Goal: Task Accomplishment & Management: Use online tool/utility

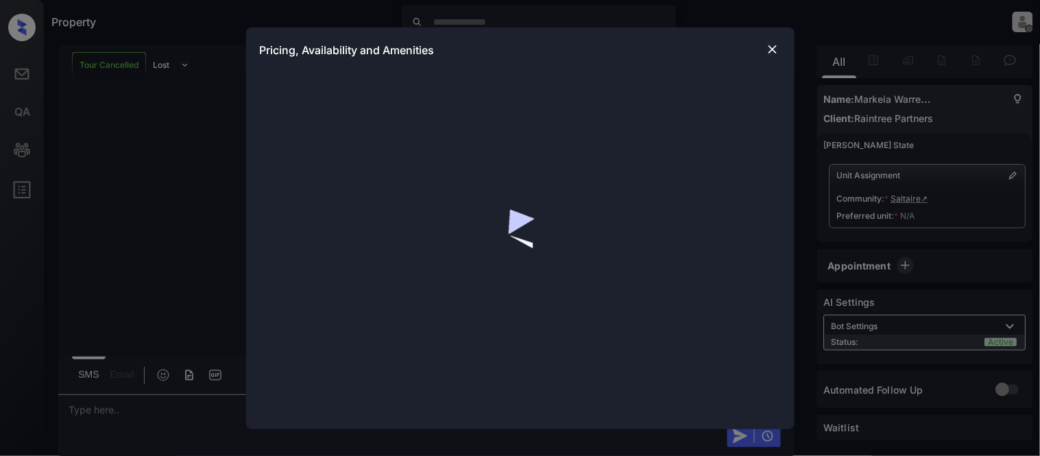
scroll to position [555, 0]
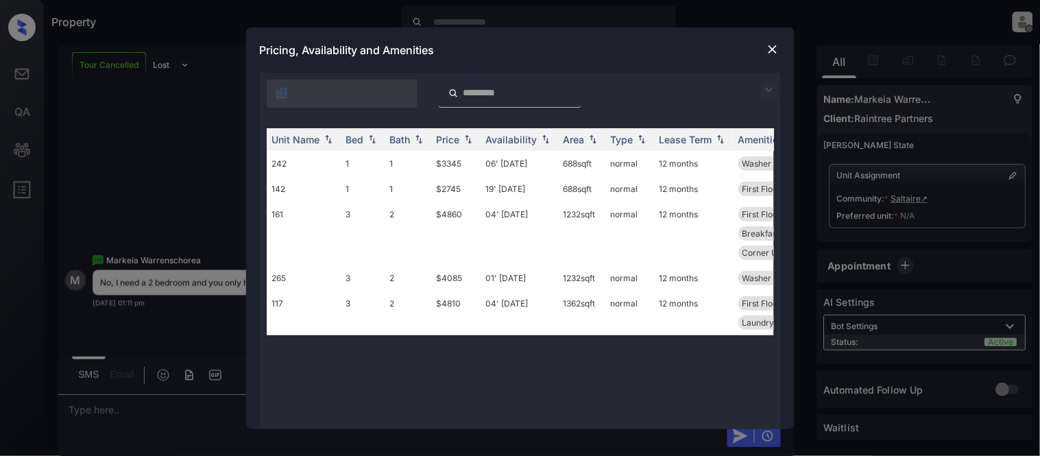
click at [770, 48] on img at bounding box center [773, 49] width 14 height 14
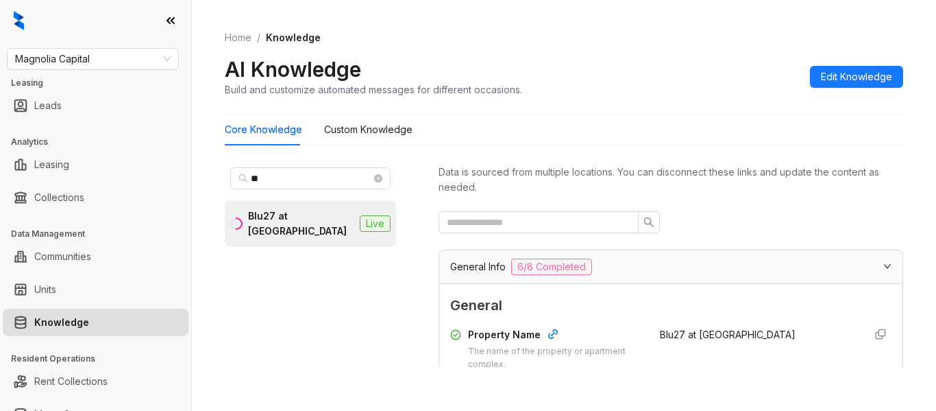
scroll to position [310, 0]
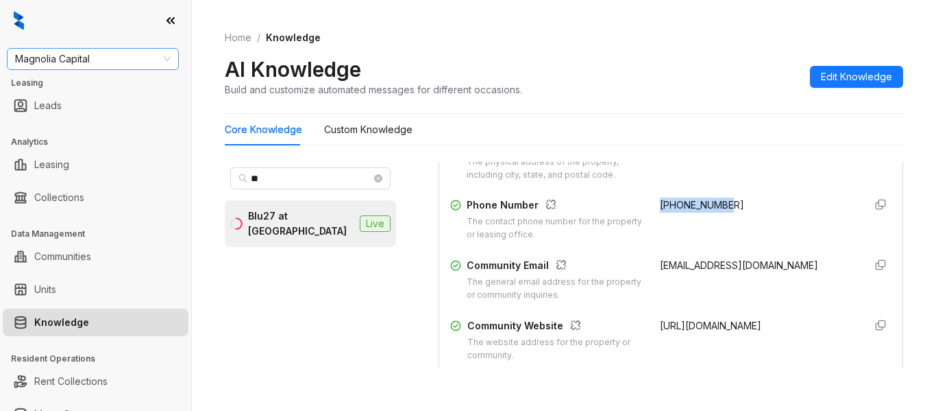
click at [108, 49] on span "Magnolia Capital" at bounding box center [93, 59] width 156 height 21
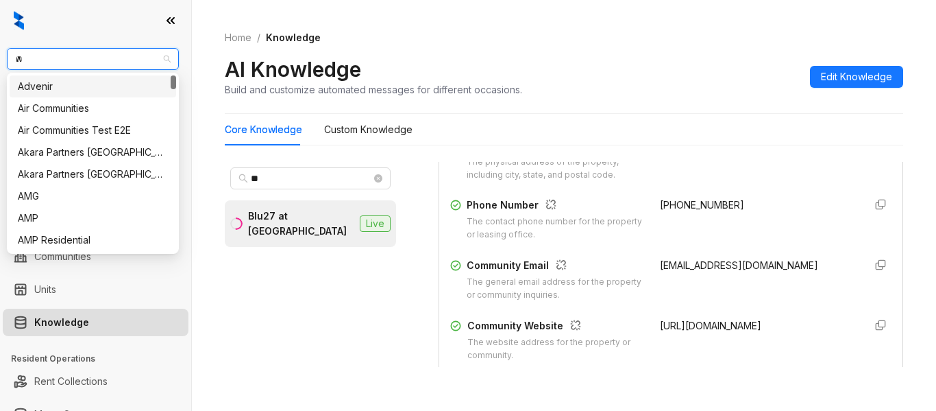
type input "***"
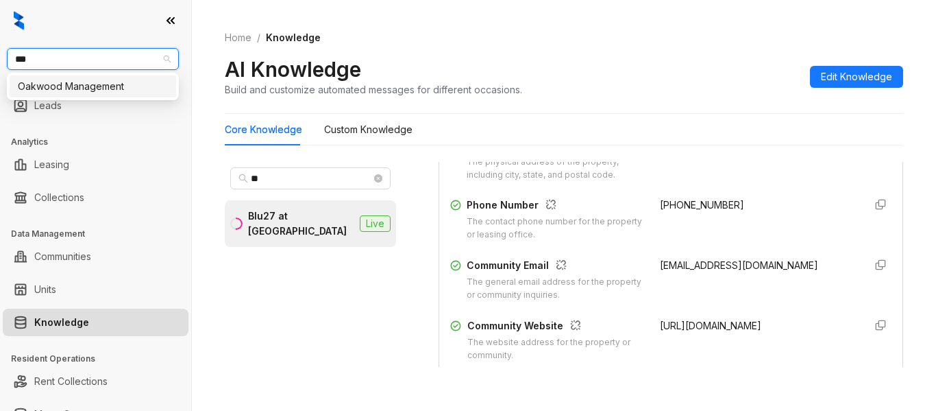
click at [97, 94] on div "Oakwood Management" at bounding box center [93, 86] width 167 height 22
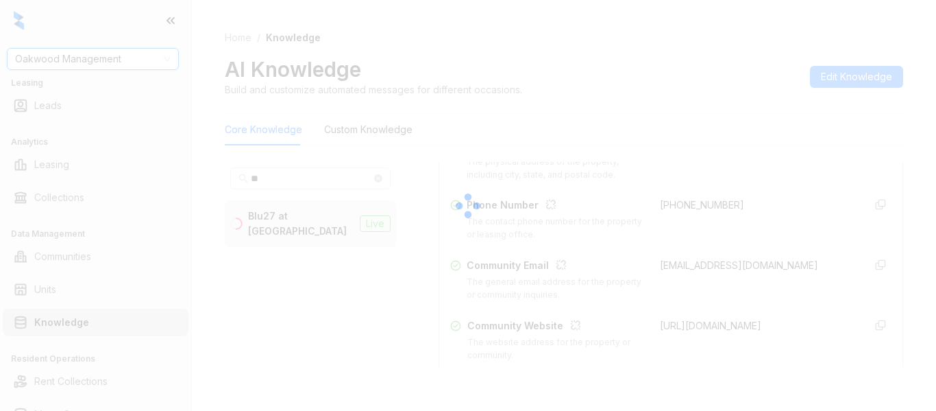
click at [283, 173] on div at bounding box center [468, 205] width 936 height 411
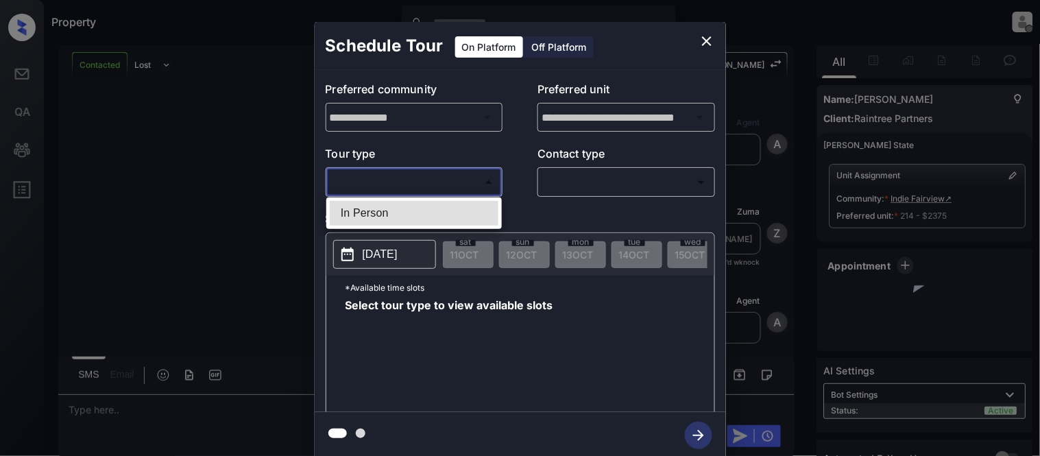
scroll to position [1623, 0]
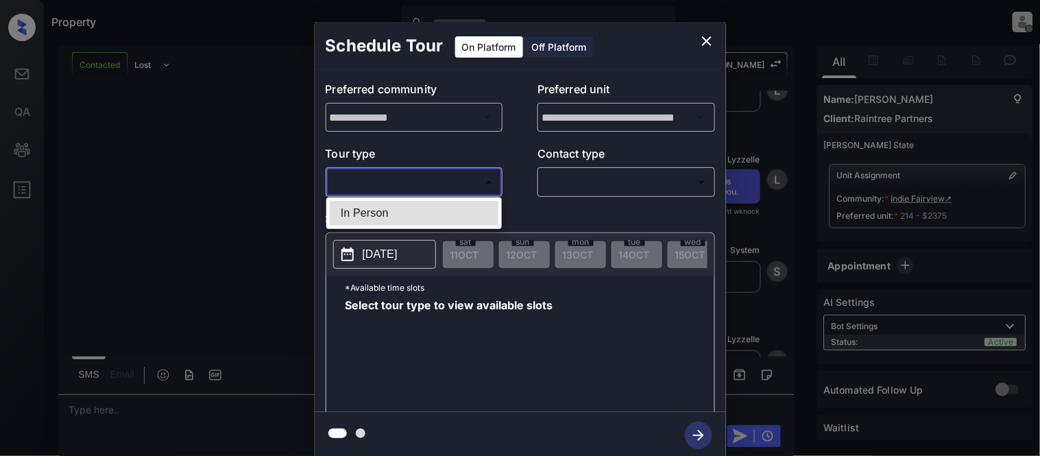
click at [367, 208] on li "In Person" at bounding box center [414, 213] width 169 height 25
click at [566, 186] on div at bounding box center [520, 228] width 1040 height 456
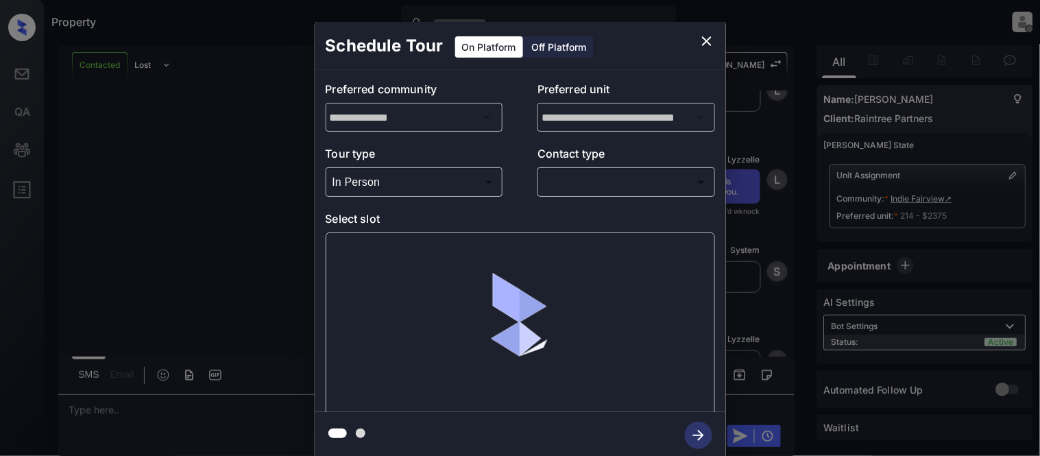
type input "********"
click at [566, 188] on body "Property Kristina Cataag Offline Set yourself online Set yourself on break Prof…" at bounding box center [520, 228] width 1040 height 456
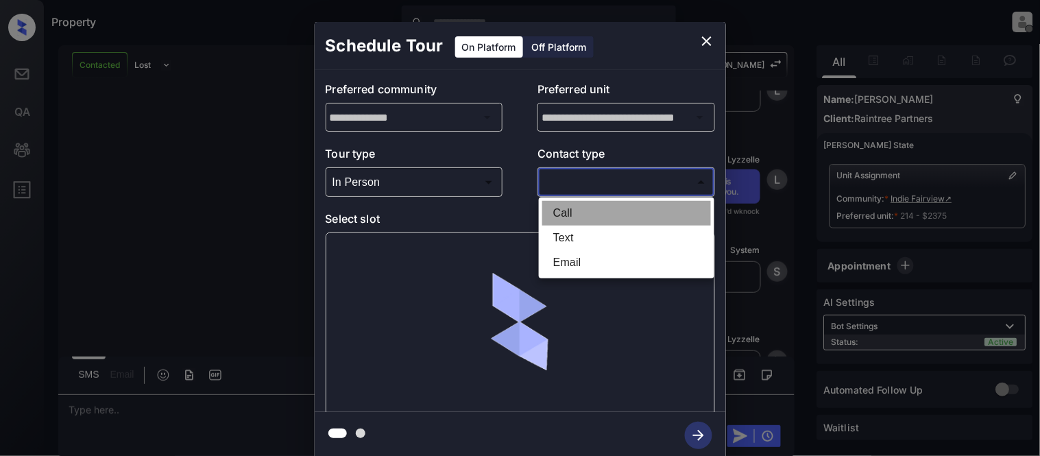
click at [555, 223] on li "Call" at bounding box center [626, 213] width 169 height 25
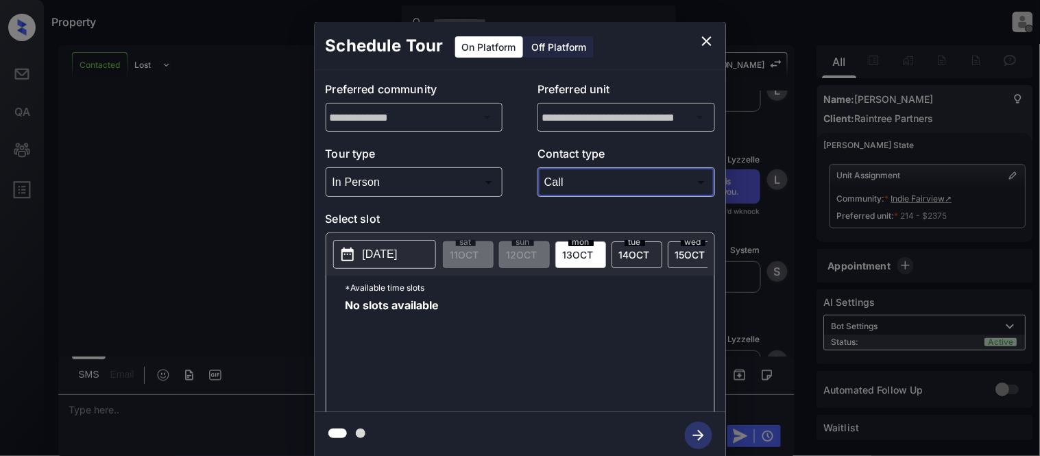
click at [552, 192] on body "Property Kristina Cataag Offline Set yourself online Set yourself on break Prof…" at bounding box center [520, 228] width 1040 height 456
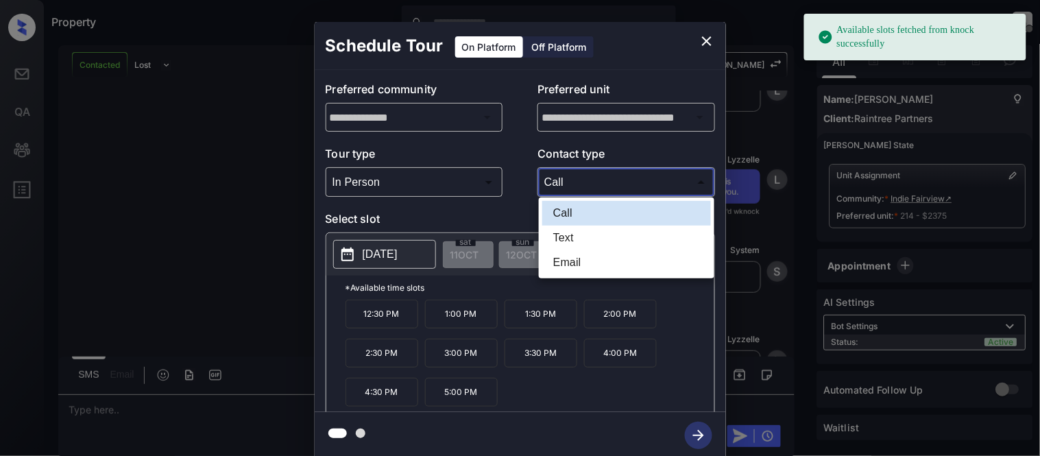
click at [559, 228] on li "Text" at bounding box center [626, 237] width 169 height 25
type input "****"
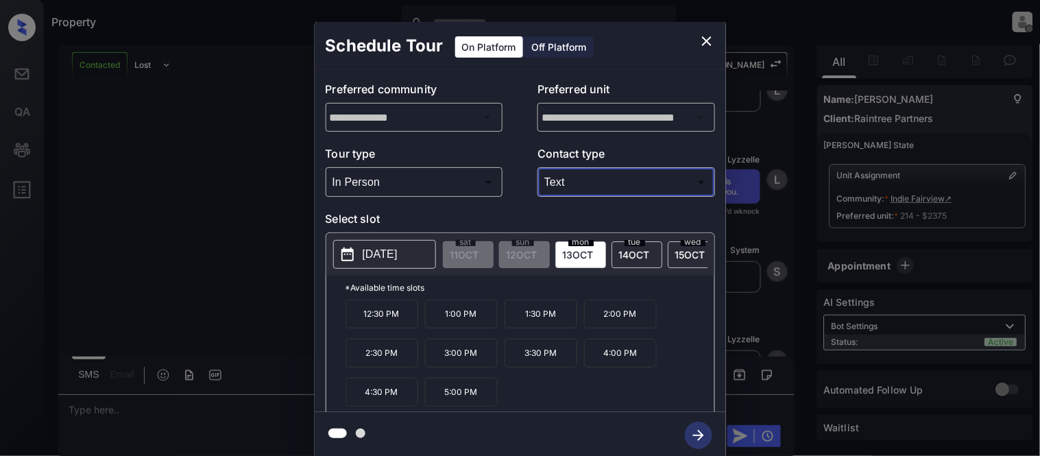
click at [537, 319] on p "1:30 PM" at bounding box center [540, 314] width 73 height 29
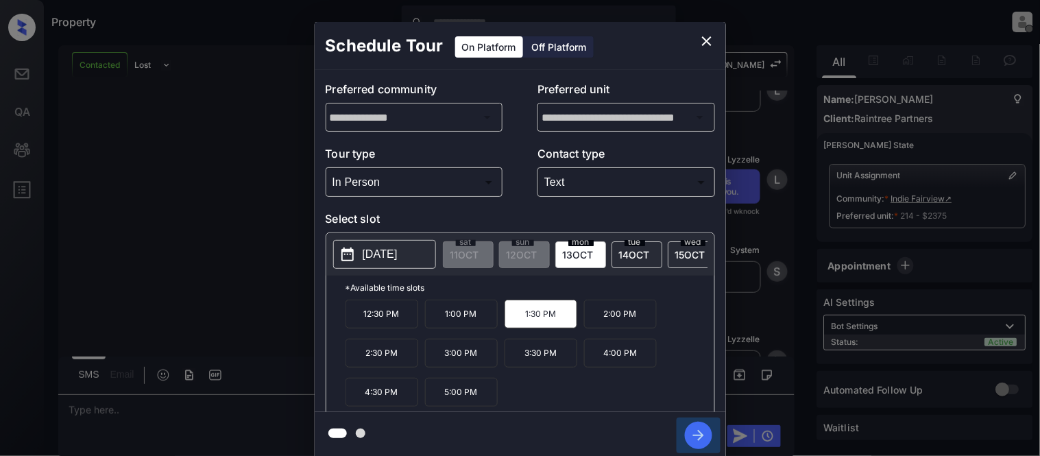
click at [692, 424] on icon "button" at bounding box center [698, 435] width 27 height 27
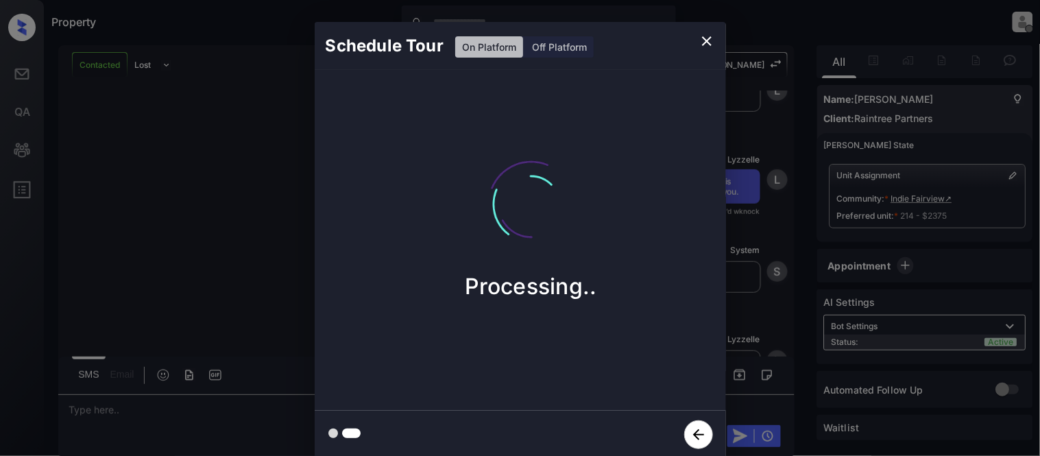
click at [724, 286] on div "Processing.." at bounding box center [531, 218] width 411 height 164
click at [790, 271] on div "Schedule Tour On Platform Off Platform Processing.." at bounding box center [520, 240] width 1040 height 480
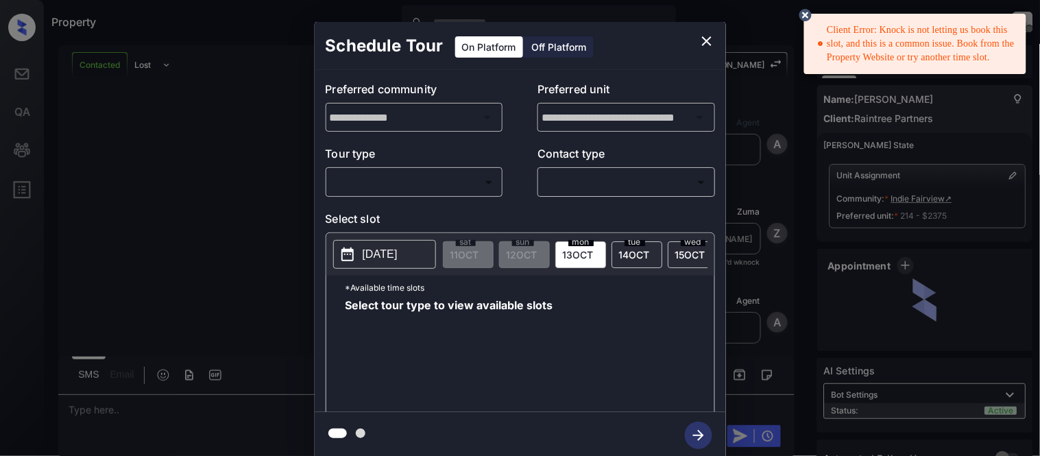
click at [432, 171] on body "Client Error: Knock is not letting us book this slot, and this is a common issu…" at bounding box center [520, 228] width 1040 height 456
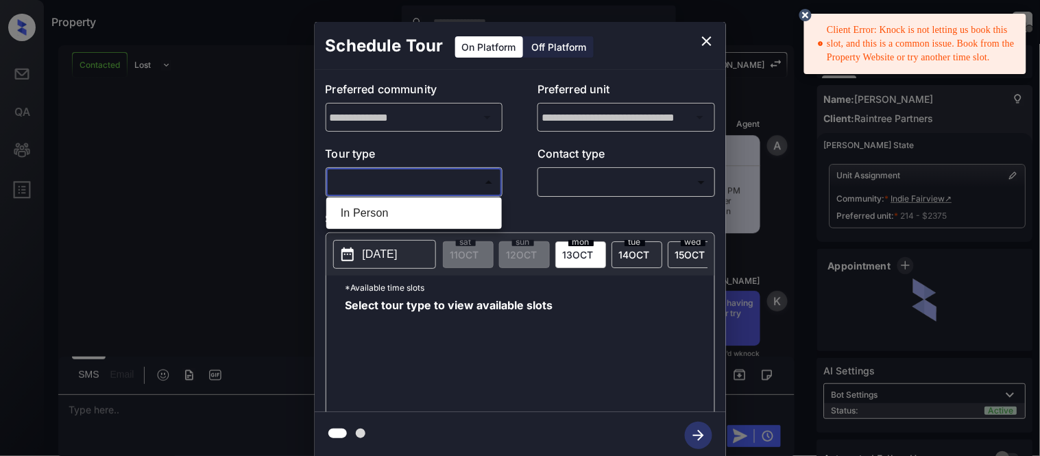
click at [413, 206] on li "In Person" at bounding box center [414, 213] width 169 height 25
type input "********"
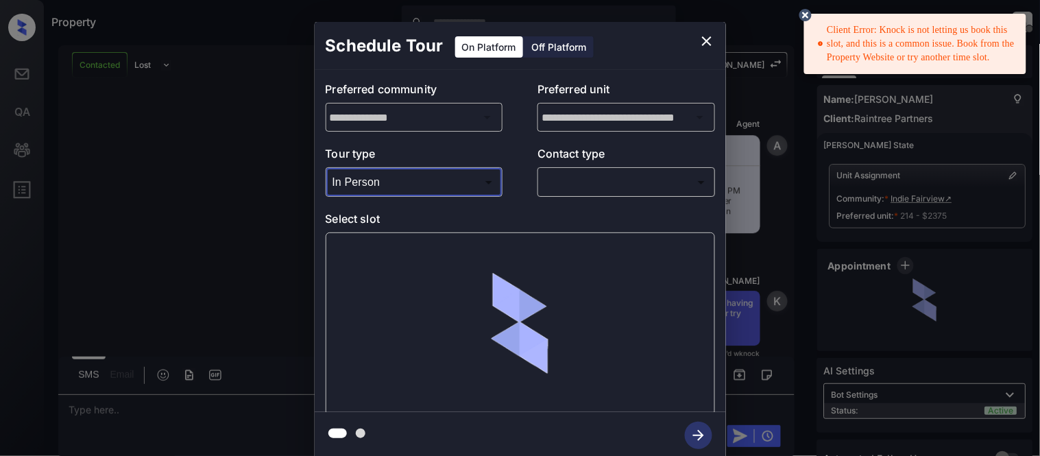
click at [571, 192] on body "Client Error: Knock is not letting us book this slot, and this is a common issu…" at bounding box center [520, 228] width 1040 height 456
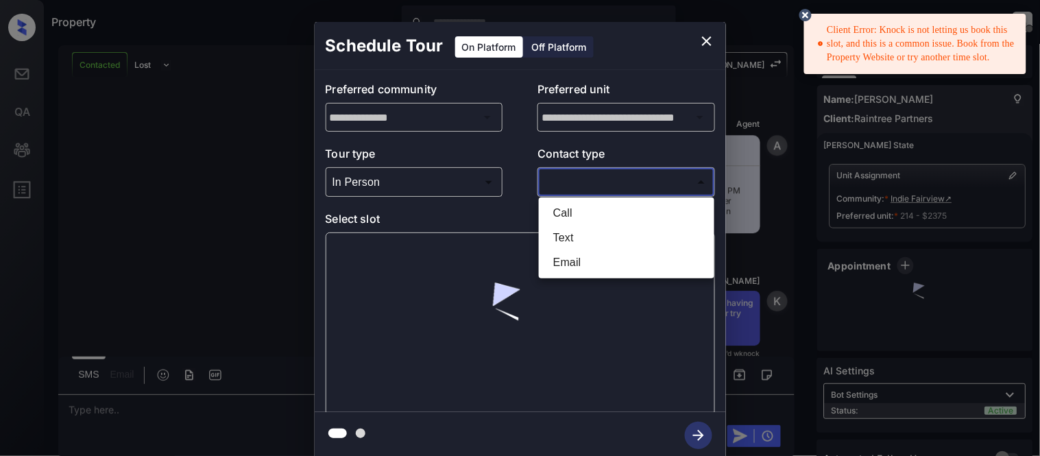
click at [574, 226] on li "Text" at bounding box center [626, 237] width 169 height 25
type input "****"
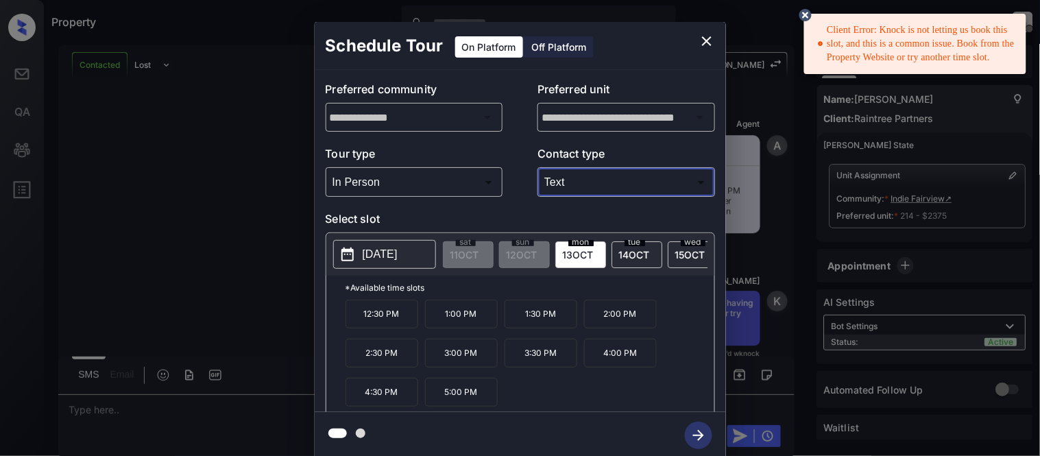
click at [805, 18] on icon at bounding box center [805, 15] width 12 height 12
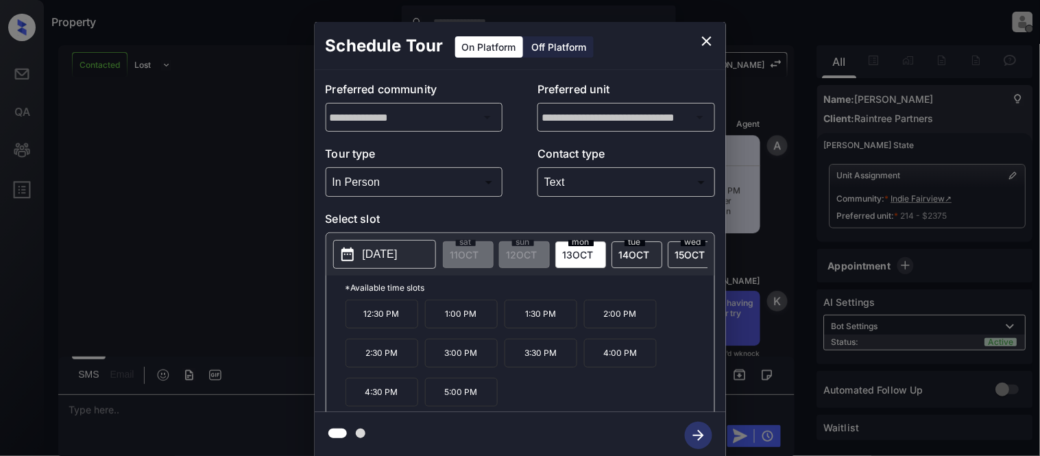
click at [598, 315] on p "2:00 PM" at bounding box center [620, 314] width 73 height 29
click at [703, 439] on icon "button" at bounding box center [698, 435] width 27 height 27
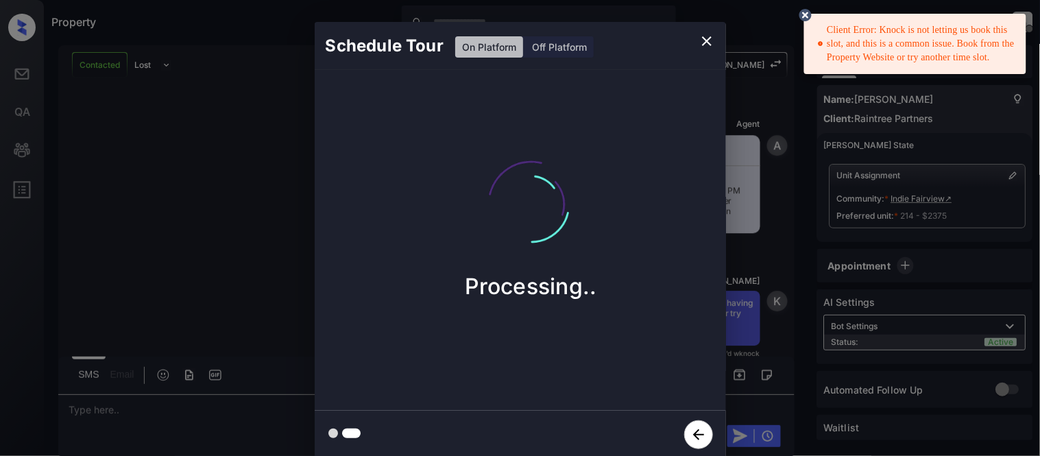
click at [809, 15] on icon at bounding box center [805, 15] width 12 height 12
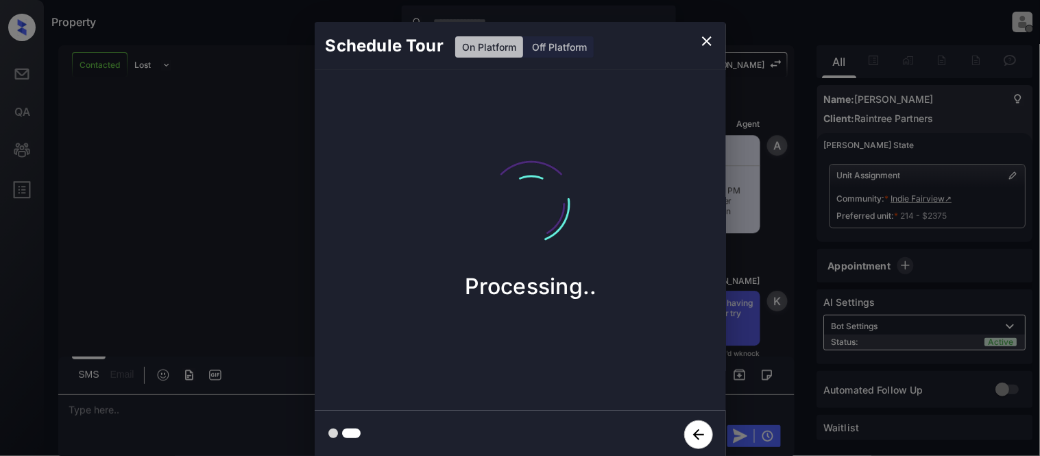
click at [696, 429] on icon "button" at bounding box center [698, 434] width 11 height 11
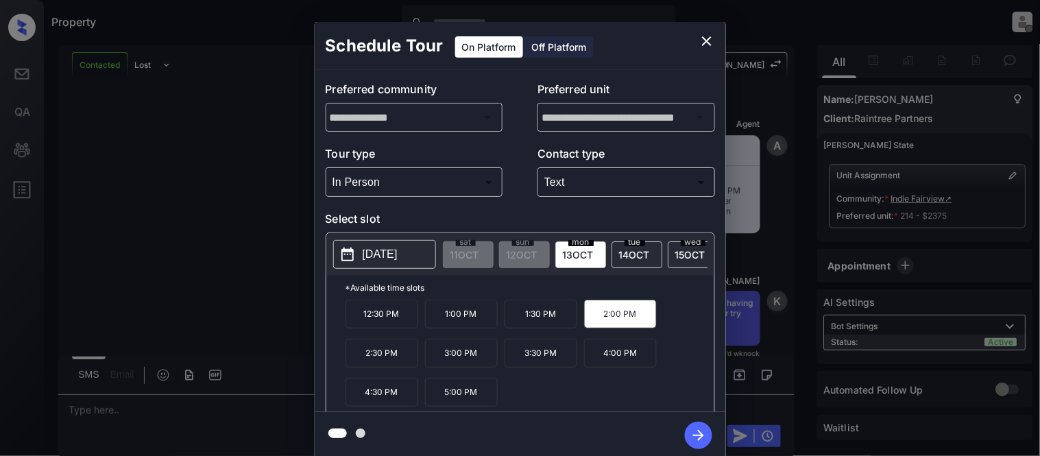
click at [395, 365] on p "2:30 PM" at bounding box center [381, 353] width 73 height 29
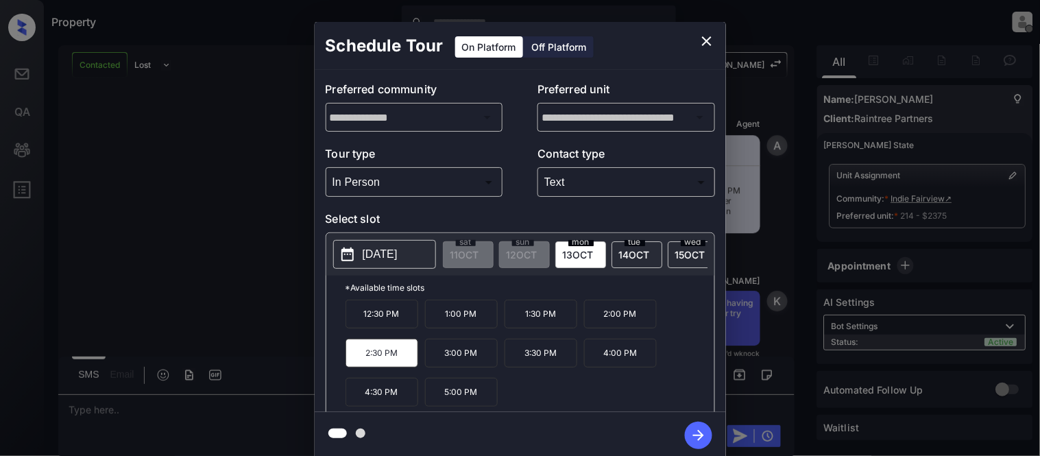
click at [681, 430] on button "button" at bounding box center [698, 435] width 44 height 36
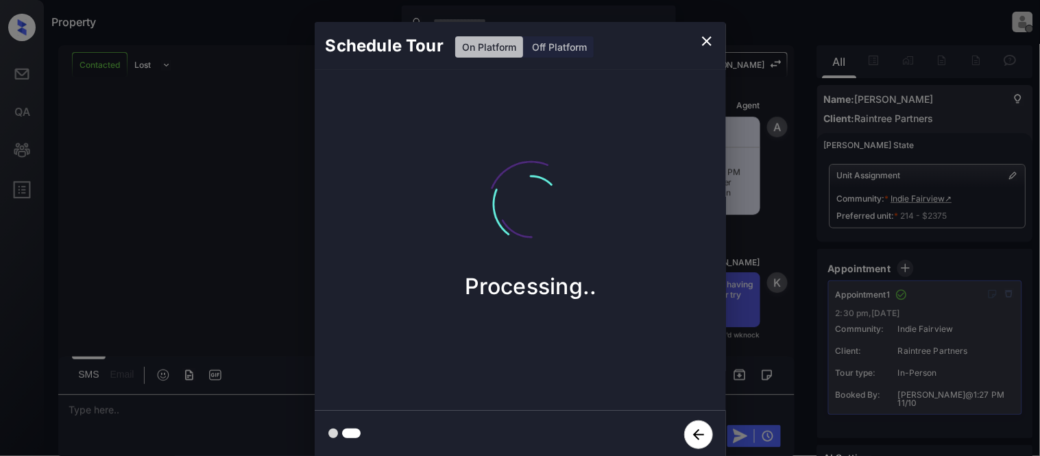
click at [702, 42] on icon "close" at bounding box center [706, 41] width 16 height 16
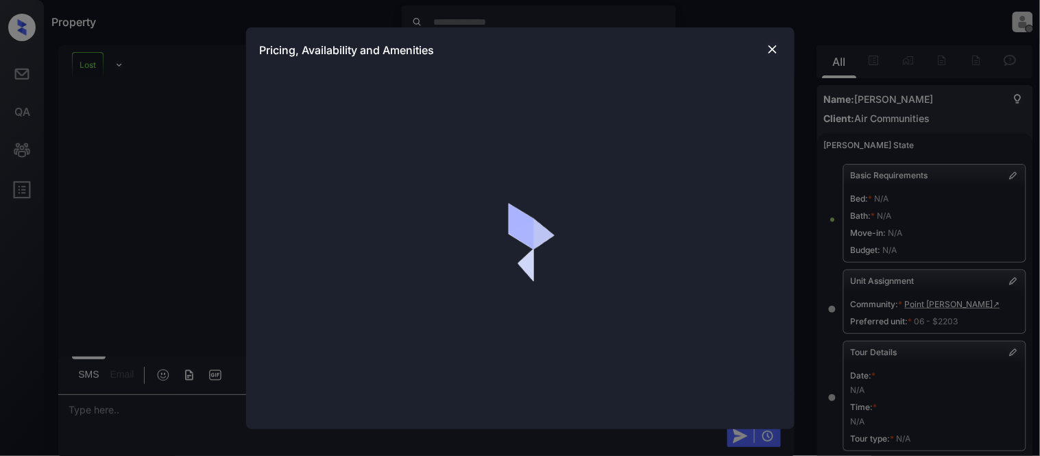
scroll to position [6584, 0]
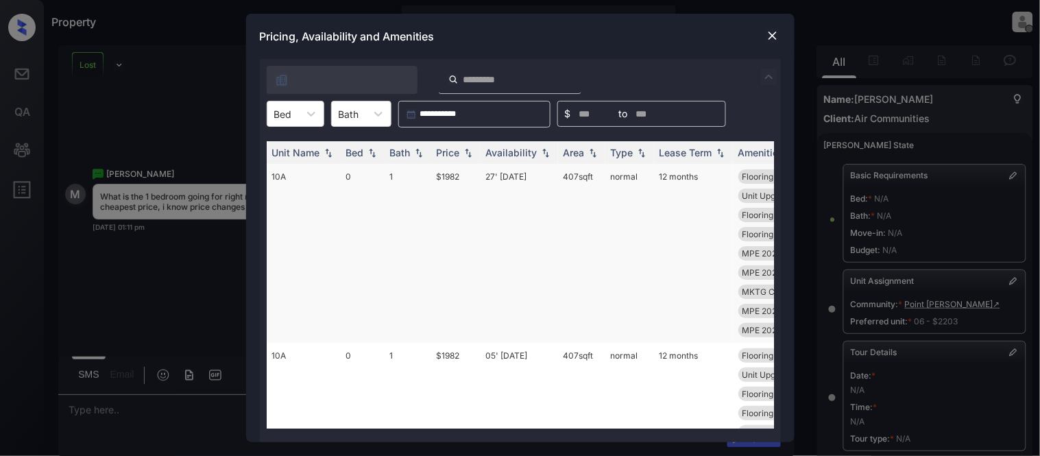
click at [288, 127] on div "Unit Name Bed Bath Price Availability Area Type Lease Term Amenities 10A 0 1 $1…" at bounding box center [520, 284] width 521 height 315
click at [288, 118] on div at bounding box center [283, 114] width 18 height 14
click at [305, 121] on div at bounding box center [311, 113] width 25 height 25
click at [302, 175] on div "1" at bounding box center [296, 172] width 58 height 25
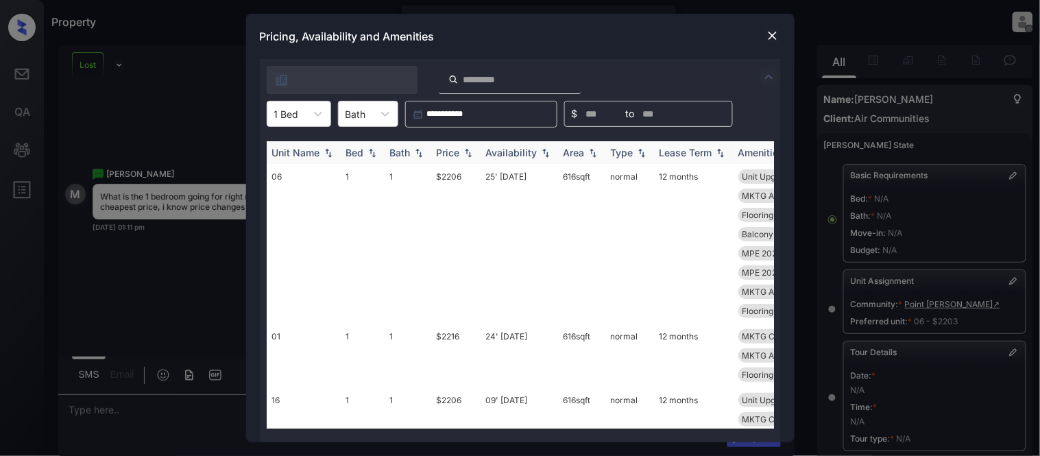
click at [464, 154] on img at bounding box center [468, 153] width 14 height 10
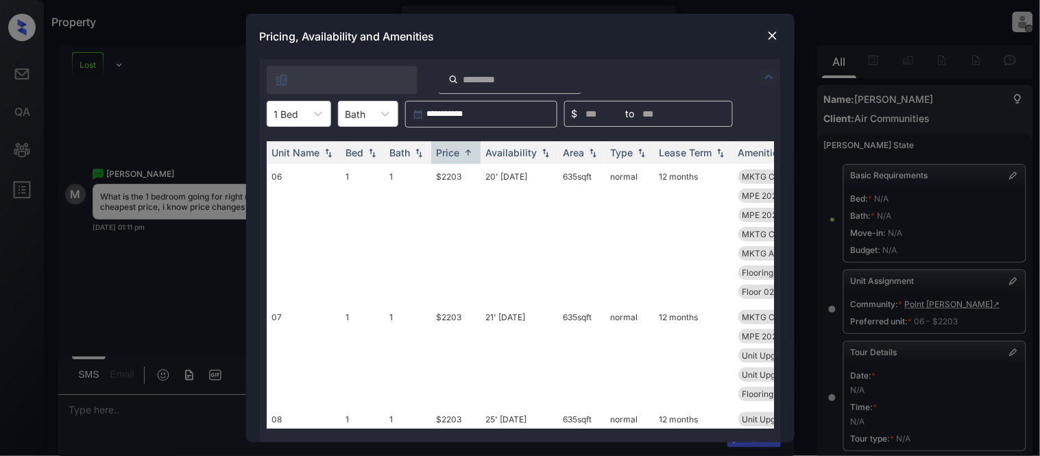
click at [454, 175] on td "$2203" at bounding box center [455, 234] width 49 height 141
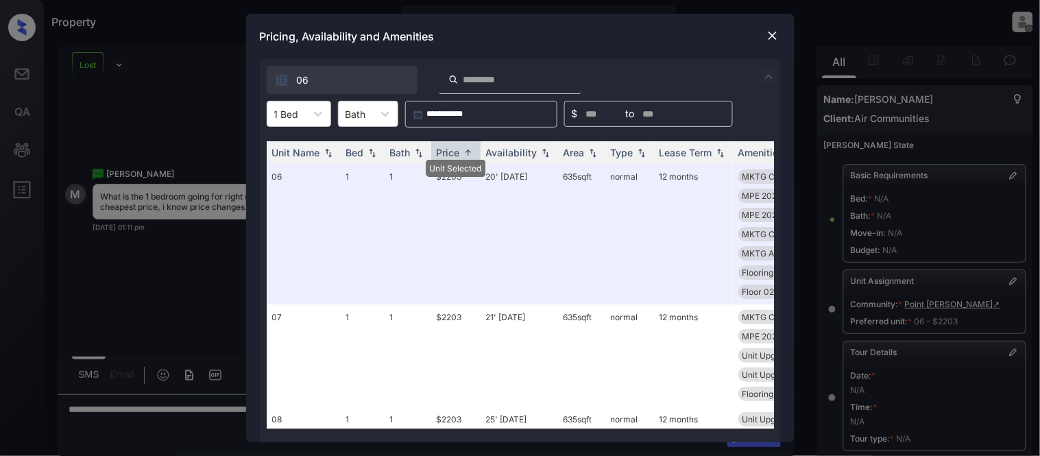
click at [772, 37] on img at bounding box center [773, 36] width 14 height 14
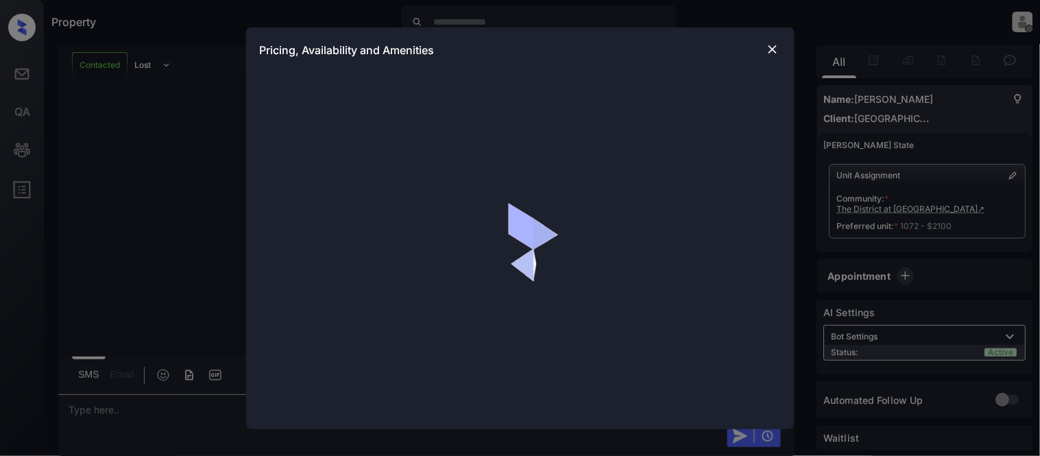
scroll to position [917, 0]
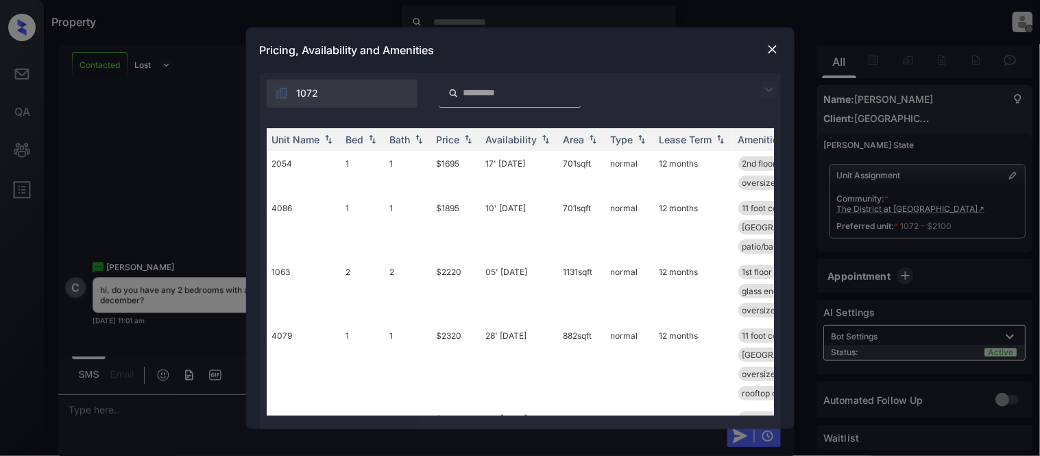
click at [765, 85] on img at bounding box center [769, 90] width 16 height 16
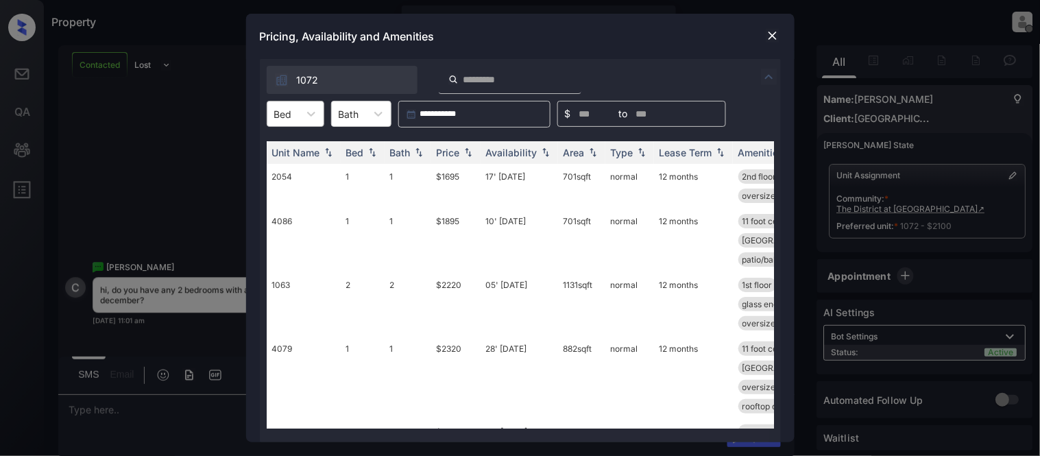
click at [297, 112] on div "Bed" at bounding box center [283, 114] width 32 height 20
click at [286, 176] on div "2" at bounding box center [296, 172] width 58 height 25
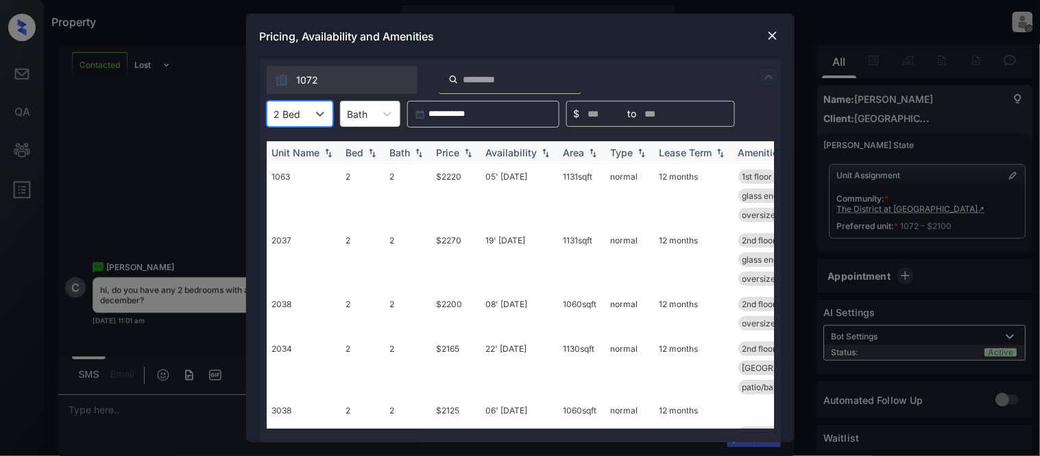
click at [448, 151] on div "Price" at bounding box center [448, 153] width 23 height 12
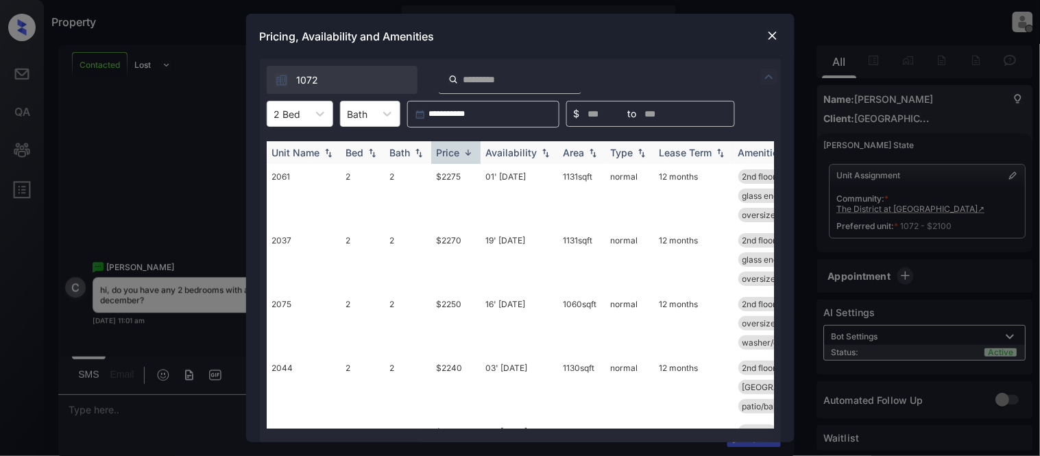
click at [448, 151] on div "Price" at bounding box center [448, 153] width 23 height 12
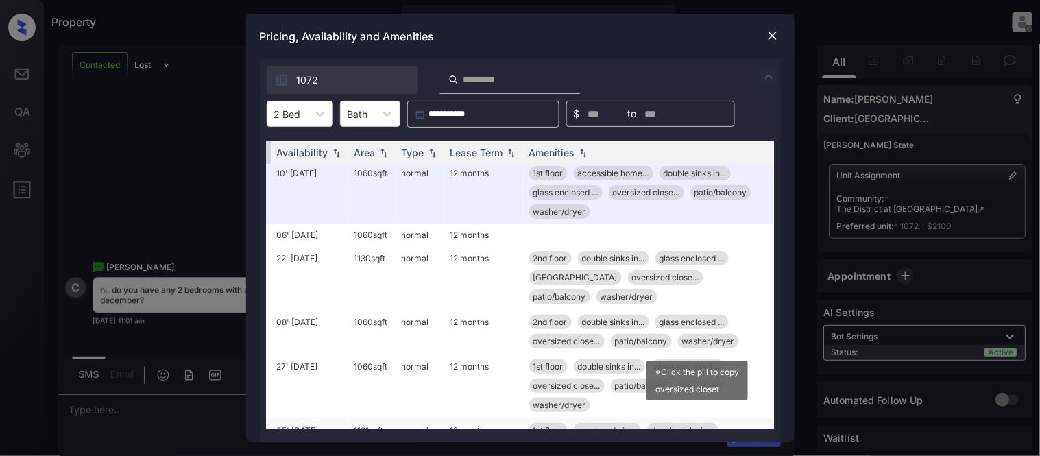
scroll to position [0, 220]
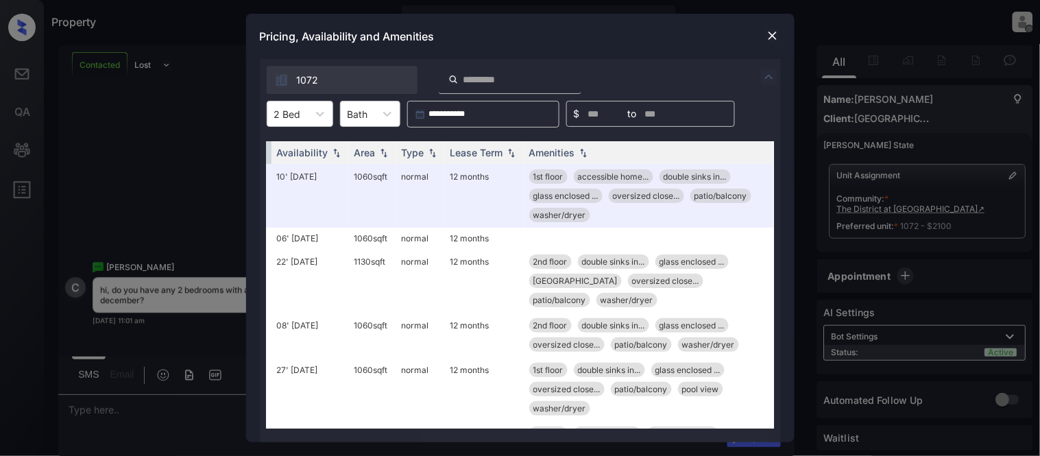
click at [770, 38] on img at bounding box center [773, 36] width 14 height 14
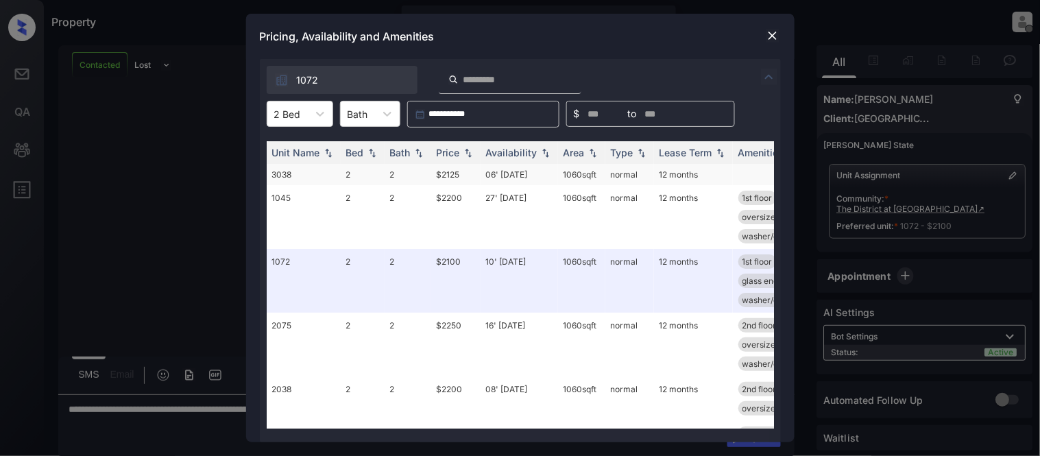
scroll to position [917, 0]
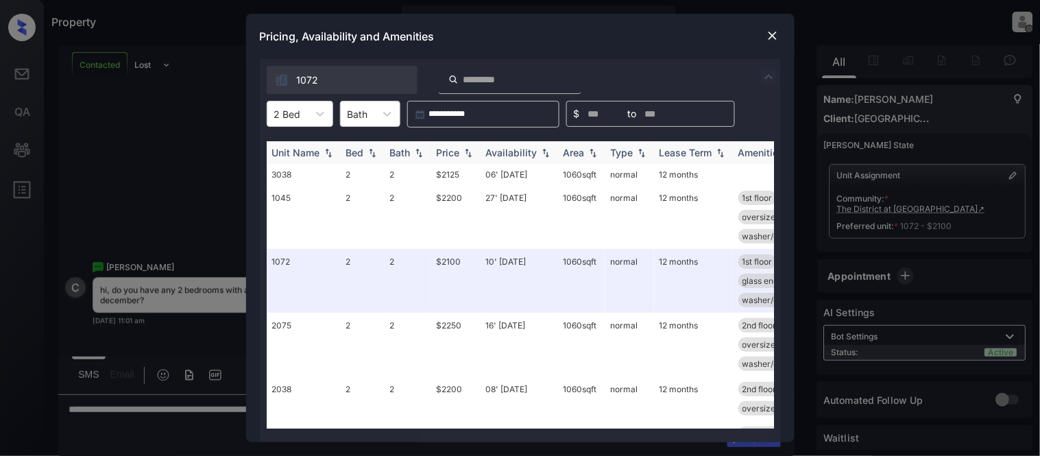
click at [530, 156] on div "Availability" at bounding box center [511, 153] width 51 height 12
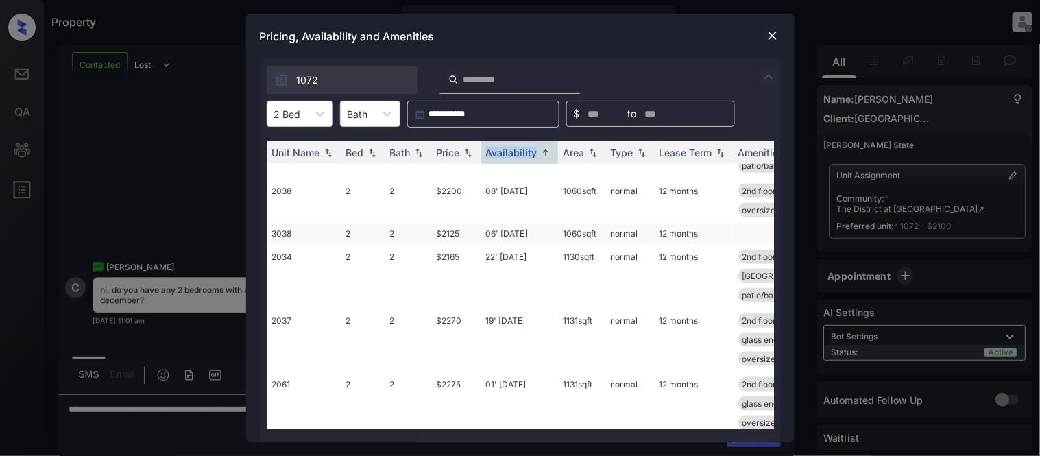
scroll to position [320, 0]
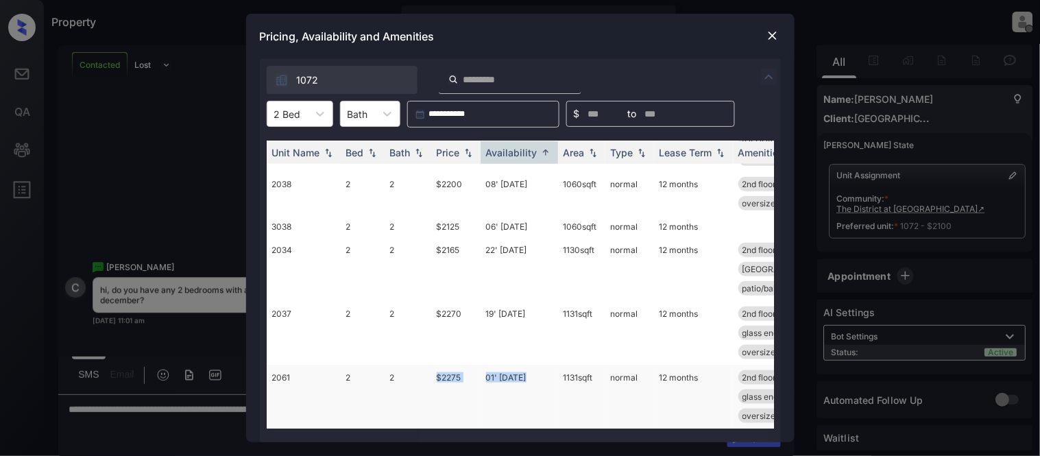
drag, startPoint x: 435, startPoint y: 367, endPoint x: 531, endPoint y: 367, distance: 96.6
click at [531, 367] on tr "2061 2 2 $2275 01' Dec 25 1131 sqft normal 12 months 2nd floor courtyard view d…" at bounding box center [625, 397] width 716 height 64
copy tr "$2275 01' Dec 25"
click at [773, 37] on img at bounding box center [773, 36] width 14 height 14
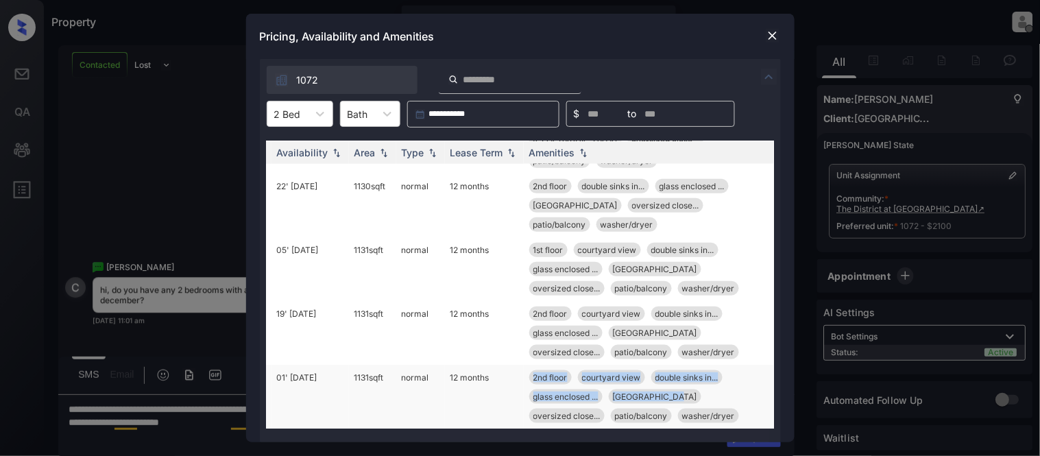
scroll to position [321, 220]
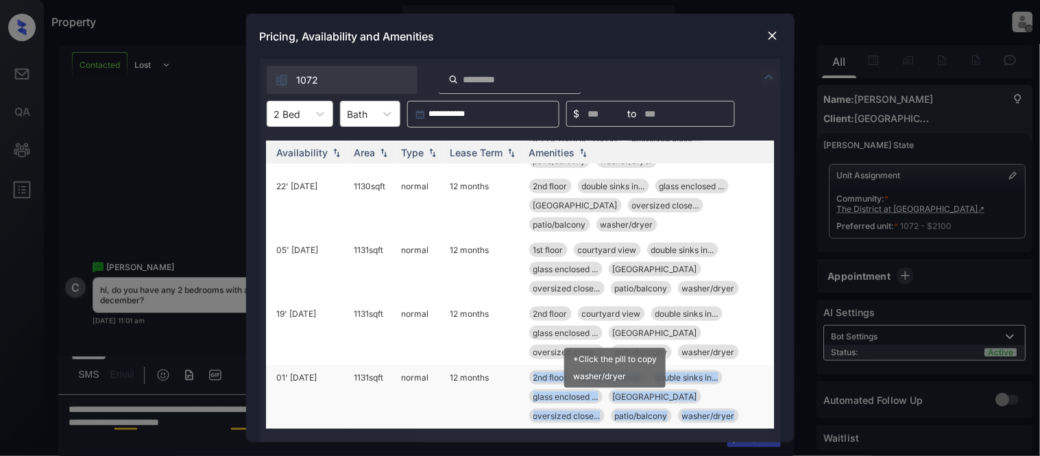
drag, startPoint x: 658, startPoint y: 396, endPoint x: 643, endPoint y: 406, distance: 17.9
click at [643, 406] on td "2nd floor courtyard view double sinks in... glass enclosed ... kitchen island o…" at bounding box center [649, 397] width 250 height 64
copy div "2nd floor courtyard view double sinks in... glass enclosed ... kitchen island o…"
click at [775, 35] on img at bounding box center [773, 36] width 14 height 14
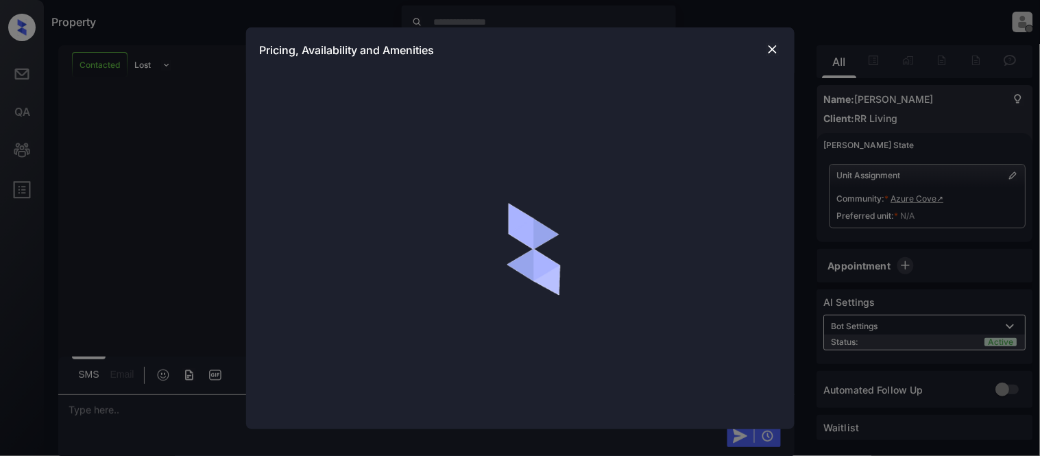
scroll to position [730, 0]
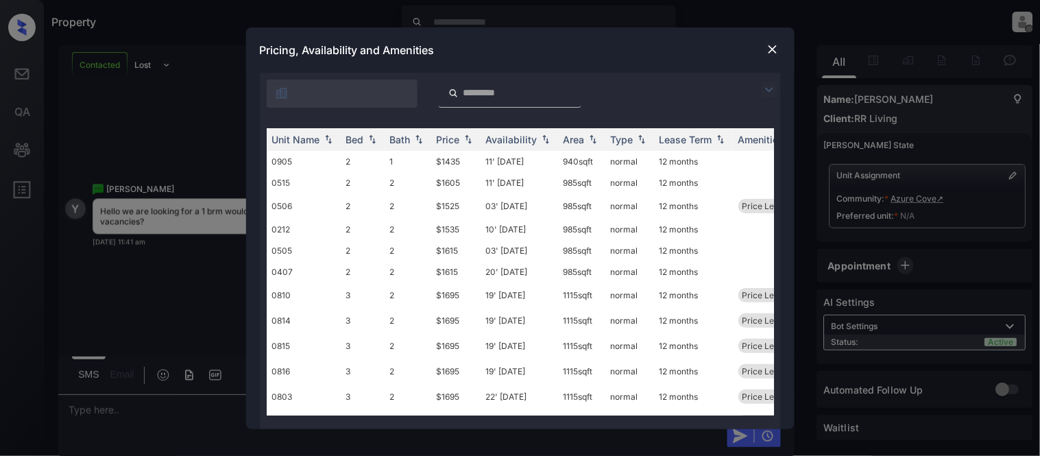
click at [768, 89] on img at bounding box center [769, 90] width 16 height 16
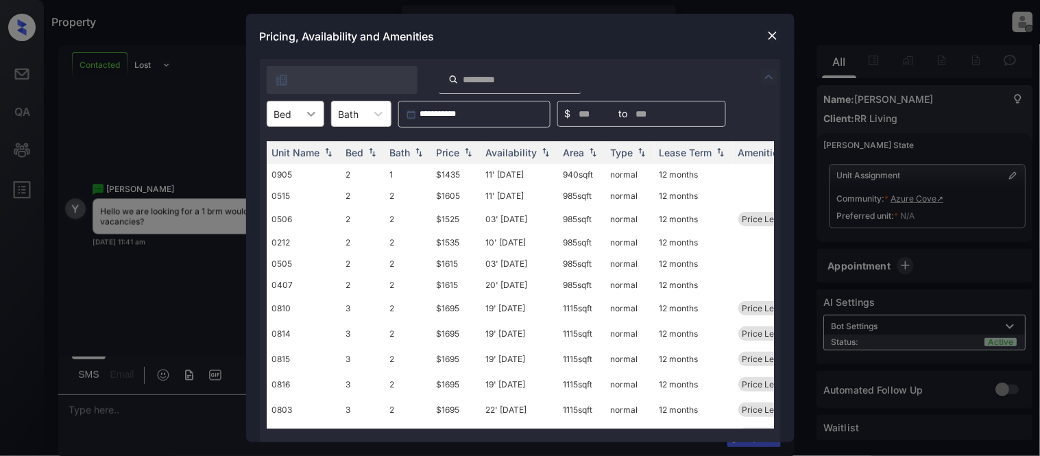
click at [299, 117] on div at bounding box center [311, 113] width 25 height 25
click at [769, 40] on img at bounding box center [773, 36] width 14 height 14
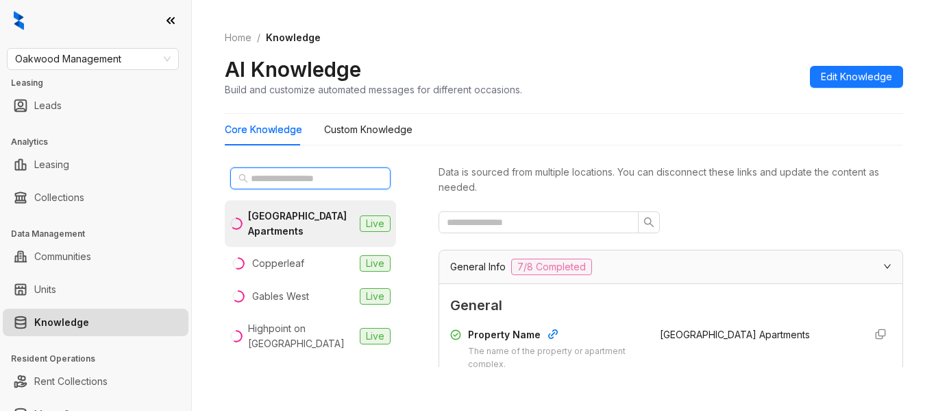
click at [289, 184] on input "text" at bounding box center [311, 178] width 121 height 15
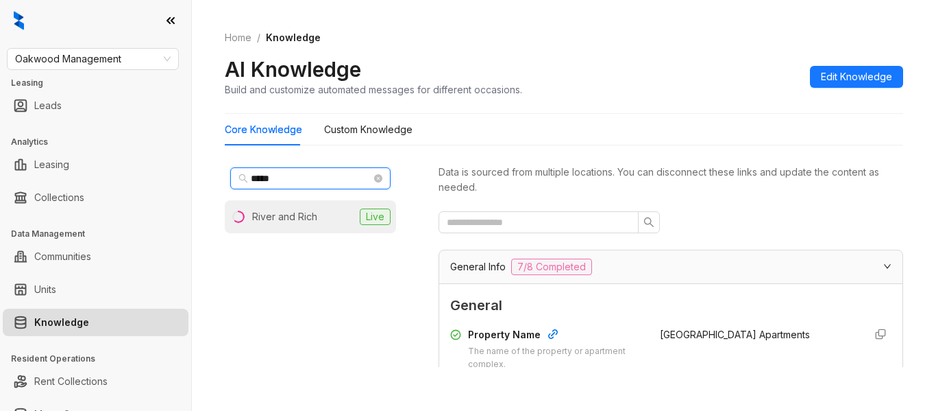
type input "*****"
click at [289, 210] on div "River and Rich" at bounding box center [284, 216] width 65 height 15
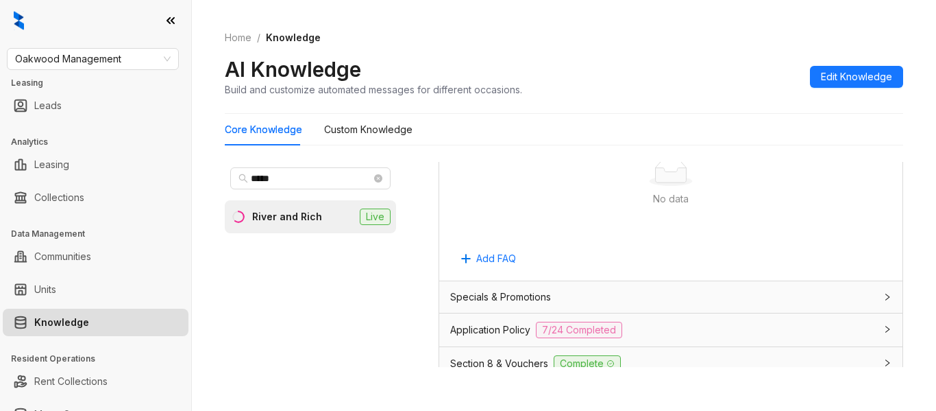
scroll to position [1028, 0]
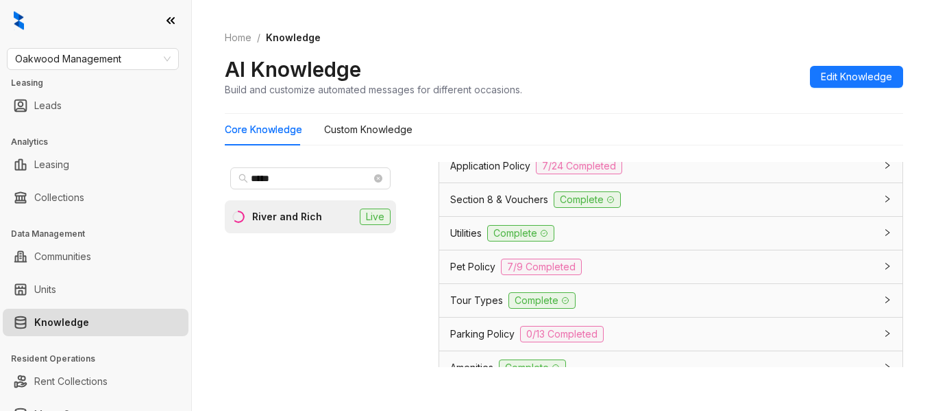
click at [479, 172] on span "Application Policy" at bounding box center [490, 165] width 80 height 15
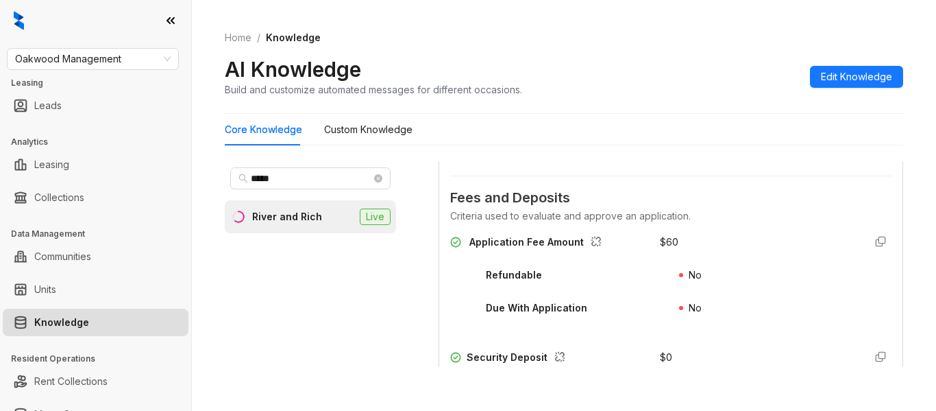
scroll to position [1576, 0]
drag, startPoint x: 516, startPoint y: 246, endPoint x: 550, endPoint y: 255, distance: 34.7
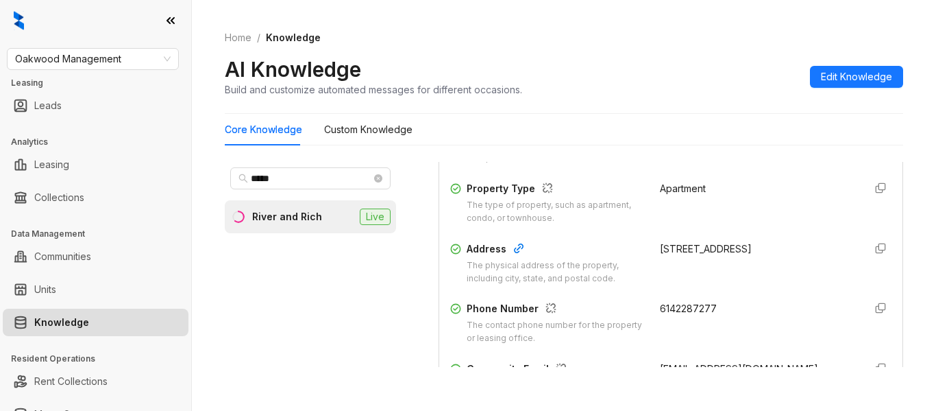
scroll to position [206, 0]
drag, startPoint x: 709, startPoint y: 317, endPoint x: 639, endPoint y: 306, distance: 70.7
click at [639, 307] on div "Phone Number The contact phone number for the property or leasing office. 61422…" at bounding box center [670, 324] width 441 height 44
copy span "6142287277"
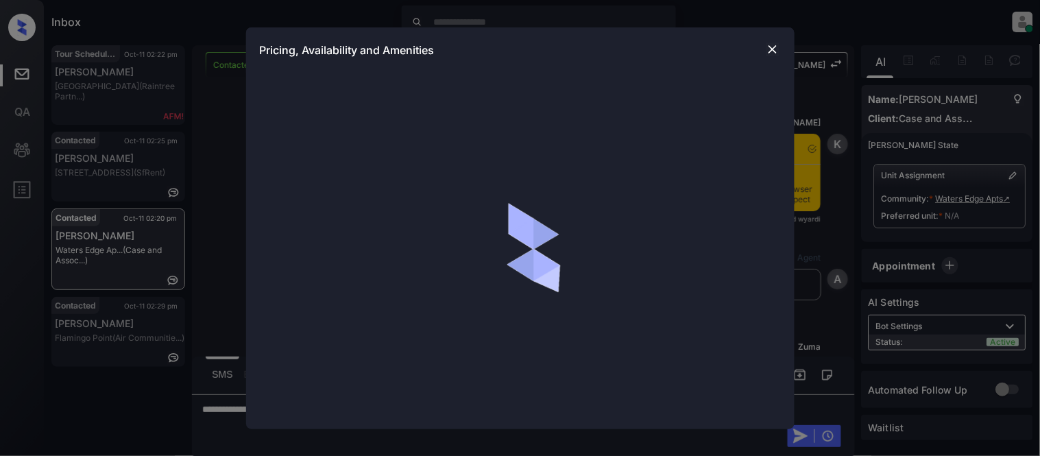
scroll to position [916, 0]
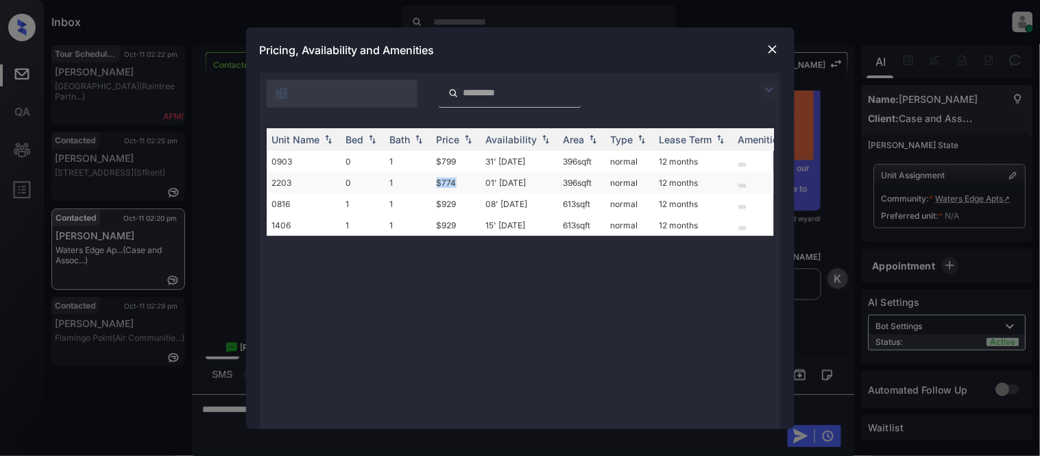
drag, startPoint x: 434, startPoint y: 182, endPoint x: 463, endPoint y: 184, distance: 29.5
click at [463, 184] on td "$774" at bounding box center [455, 182] width 49 height 21
copy td "$774"
click at [771, 51] on img at bounding box center [773, 49] width 14 height 14
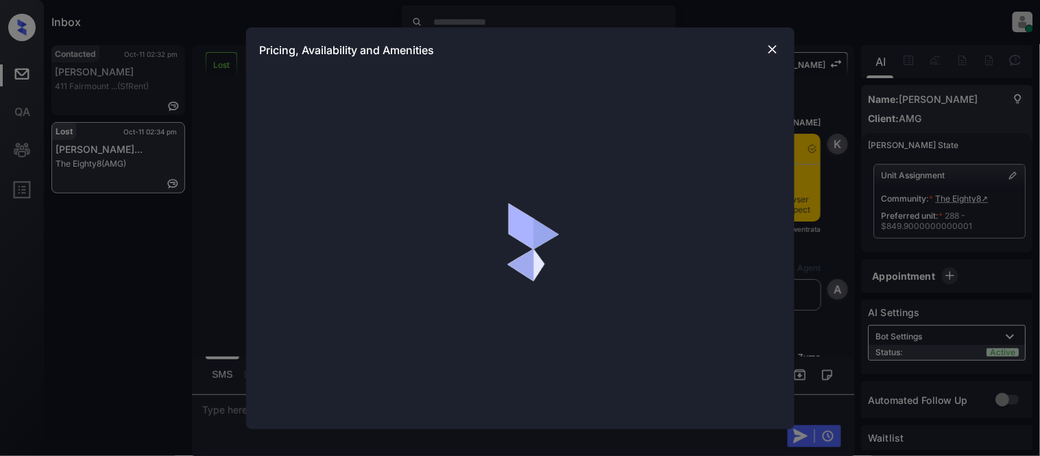
scroll to position [5974, 0]
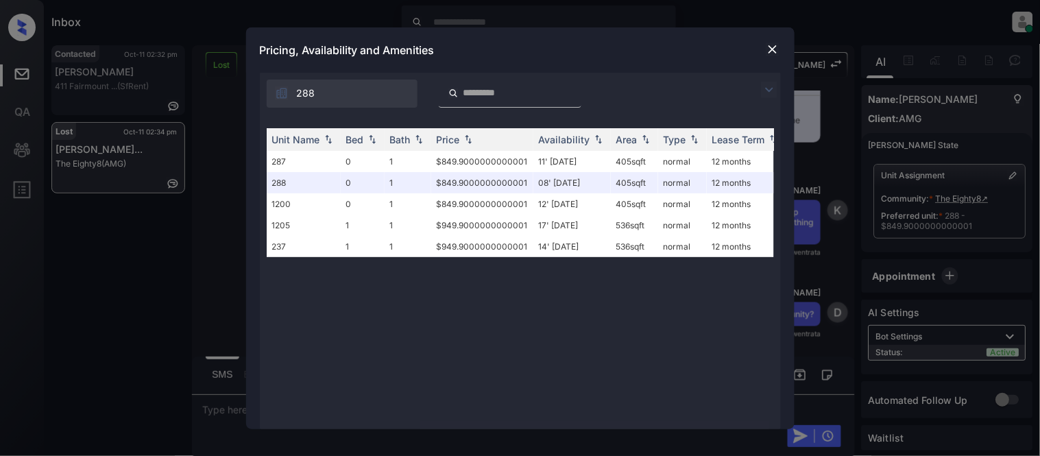
drag, startPoint x: 827, startPoint y: 245, endPoint x: 783, endPoint y: 42, distance: 207.4
click at [827, 245] on div "**********" at bounding box center [520, 228] width 1040 height 456
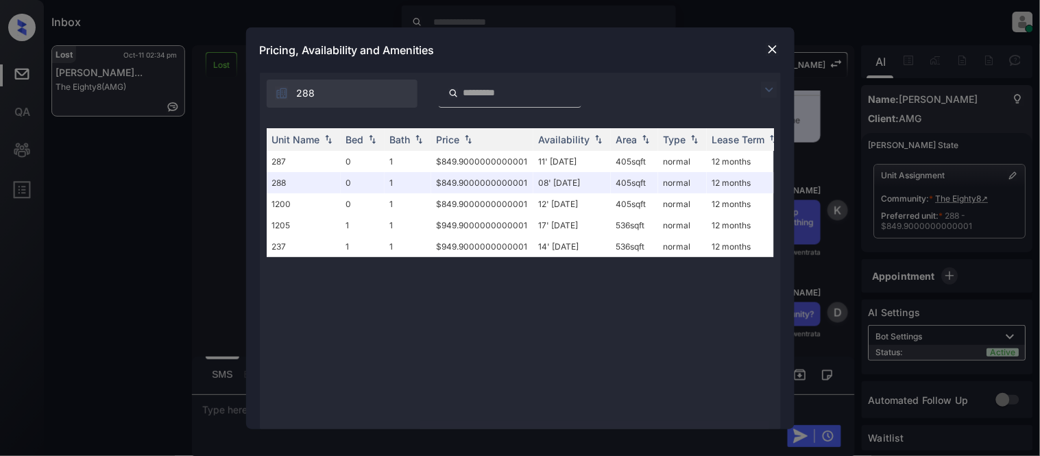
click at [769, 50] on img at bounding box center [773, 49] width 14 height 14
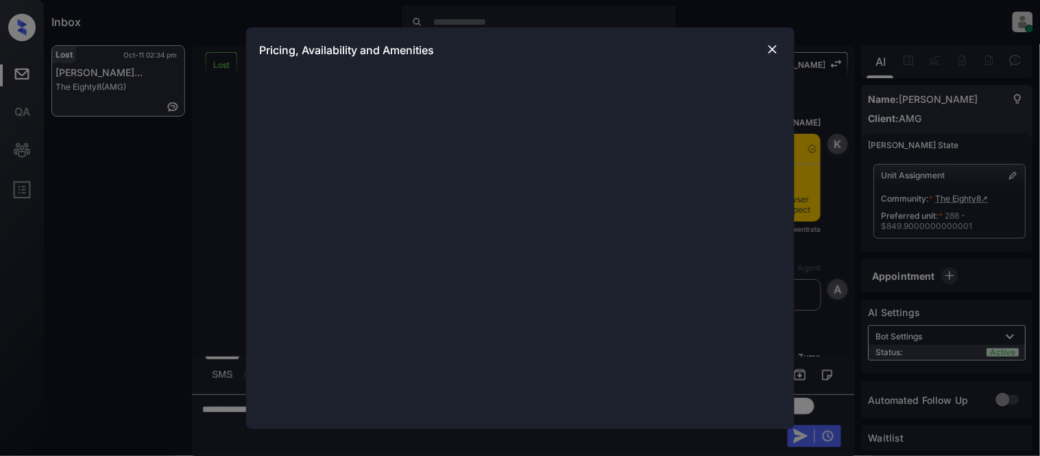
scroll to position [6051, 0]
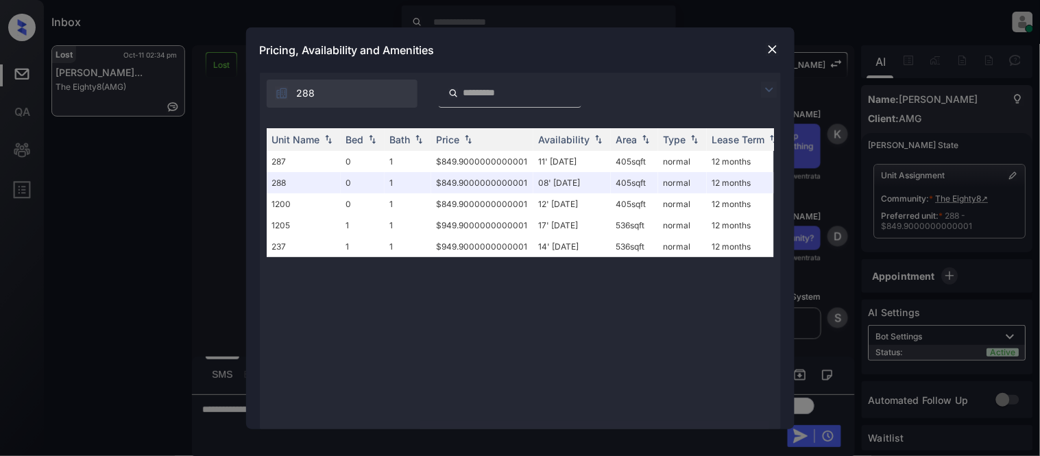
click at [770, 48] on img at bounding box center [773, 49] width 14 height 14
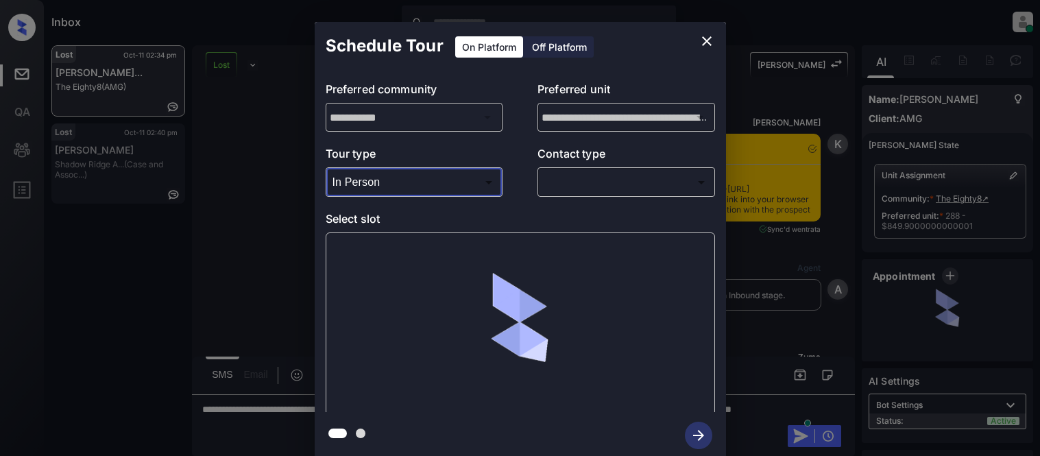
click at [548, 186] on div at bounding box center [520, 228] width 1040 height 456
click at [564, 193] on body "Inbox Kristina Cataag Online Set yourself offline Set yourself on break Profile…" at bounding box center [520, 228] width 1040 height 456
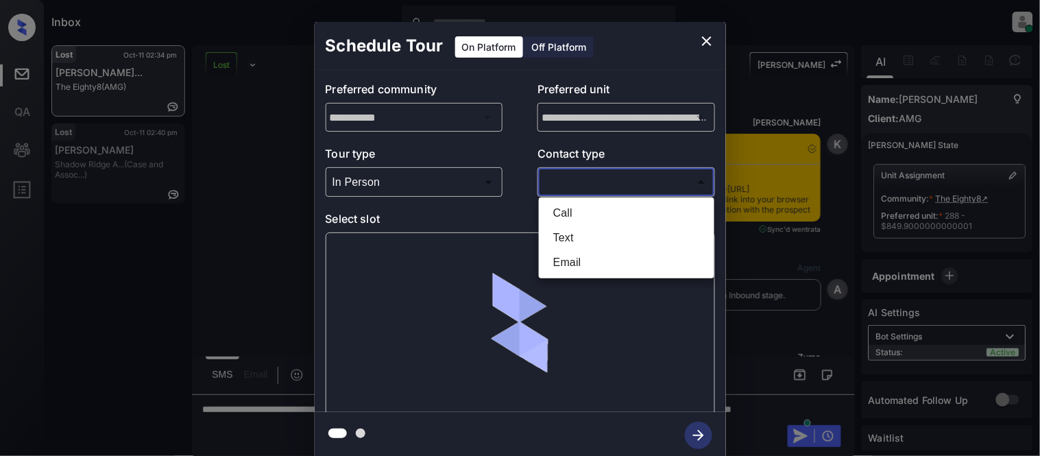
scroll to position [6584, 0]
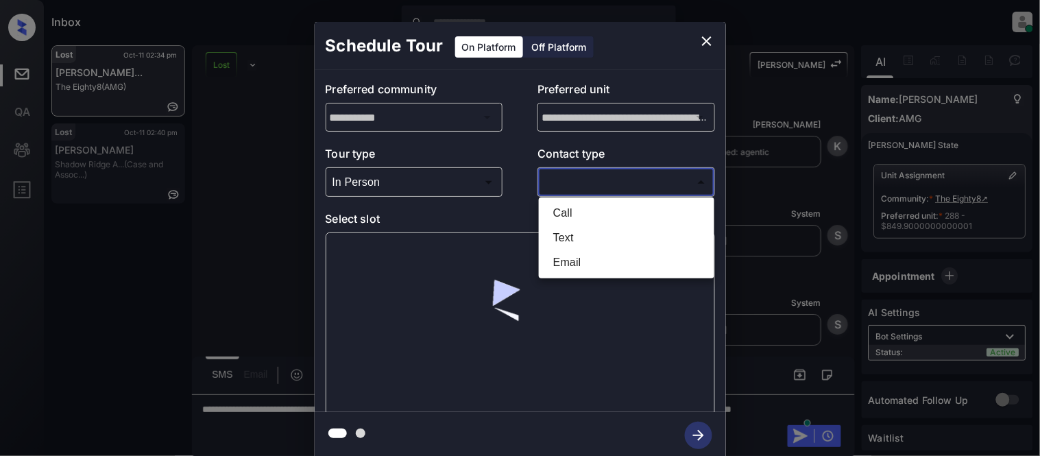
click at [564, 235] on li "Text" at bounding box center [626, 237] width 169 height 25
type input "****"
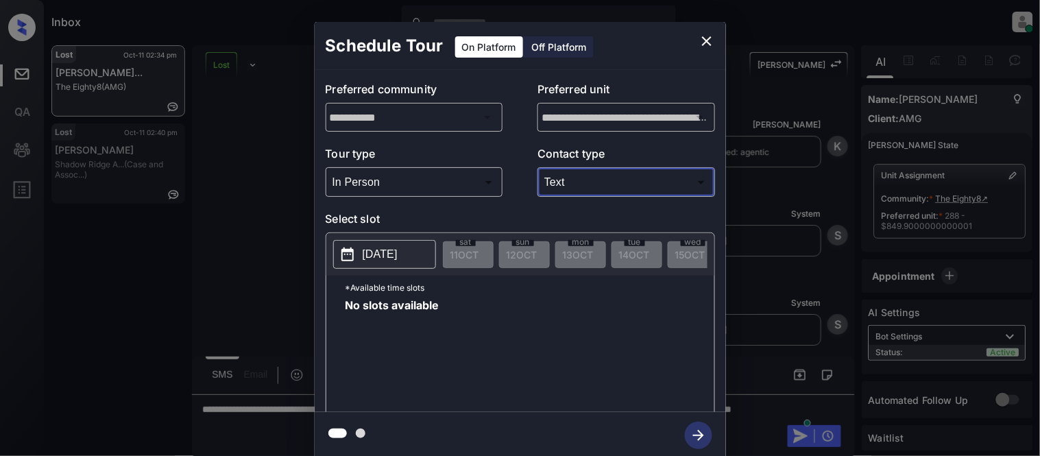
click at [398, 252] on p "[DATE]" at bounding box center [380, 254] width 35 height 16
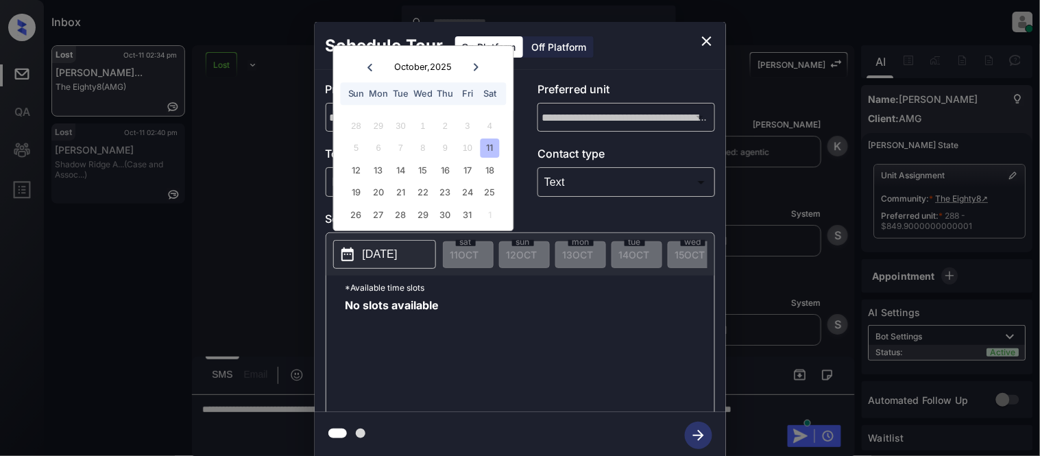
click at [495, 152] on div "11" at bounding box center [489, 148] width 19 height 19
click at [356, 172] on div "12" at bounding box center [356, 170] width 19 height 19
click at [371, 169] on div "13" at bounding box center [378, 170] width 19 height 19
click at [393, 171] on div "14" at bounding box center [400, 170] width 19 height 19
click at [351, 176] on div "12" at bounding box center [356, 170] width 19 height 19
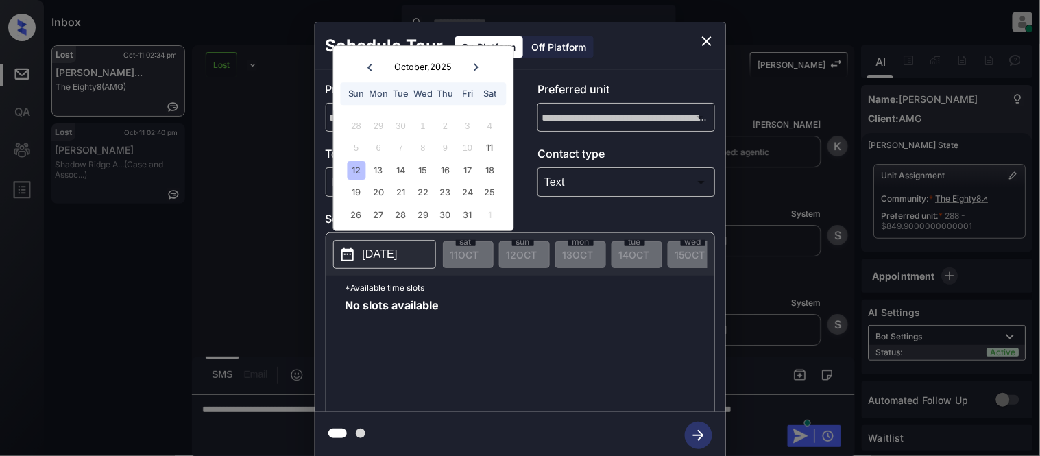
click at [411, 174] on div "12 13 14 15 16 17 18" at bounding box center [423, 170] width 171 height 22
click at [421, 173] on div "15" at bounding box center [423, 170] width 19 height 19
click at [711, 38] on icon "close" at bounding box center [706, 41] width 16 height 16
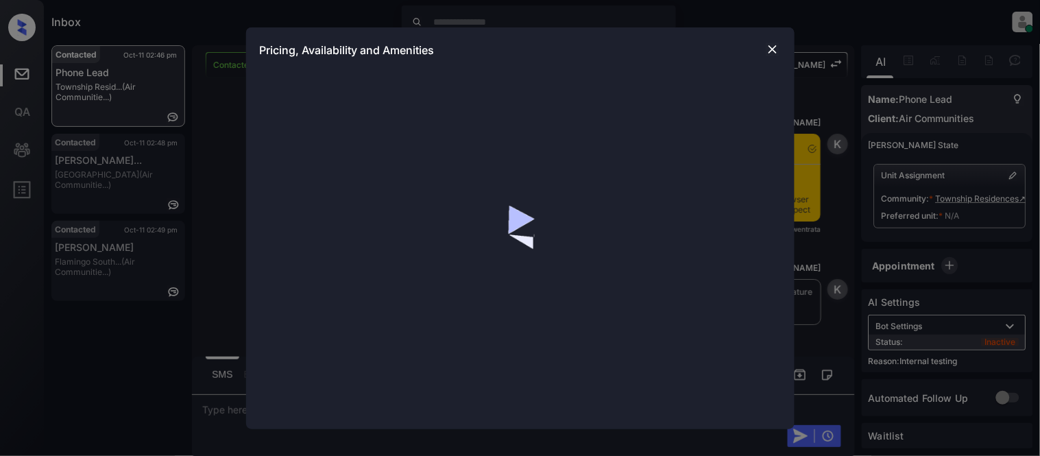
scroll to position [782, 0]
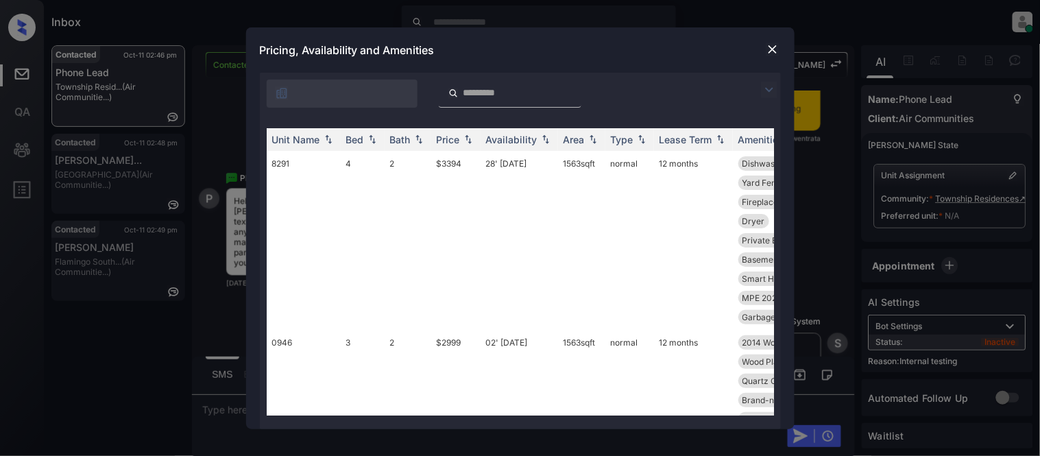
click at [552, 95] on input "search" at bounding box center [518, 93] width 112 height 12
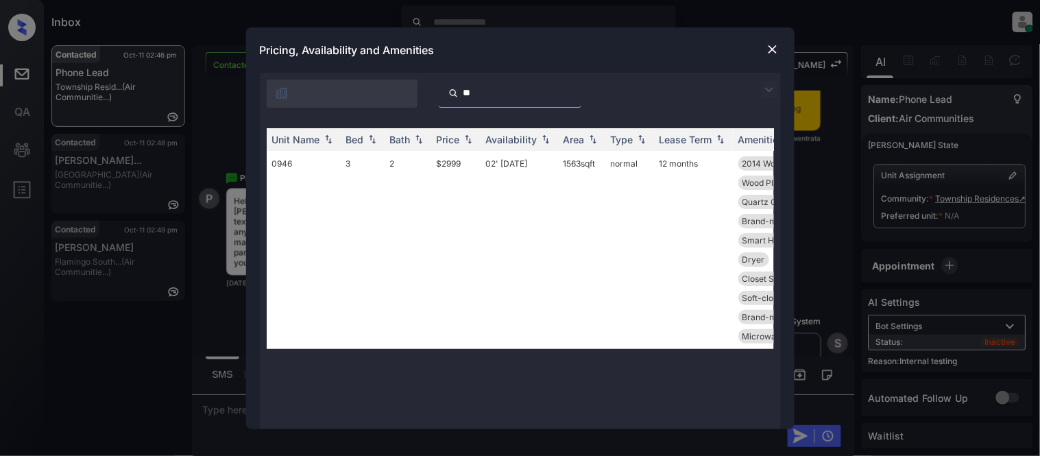
type input "**"
click at [770, 49] on img at bounding box center [773, 49] width 14 height 14
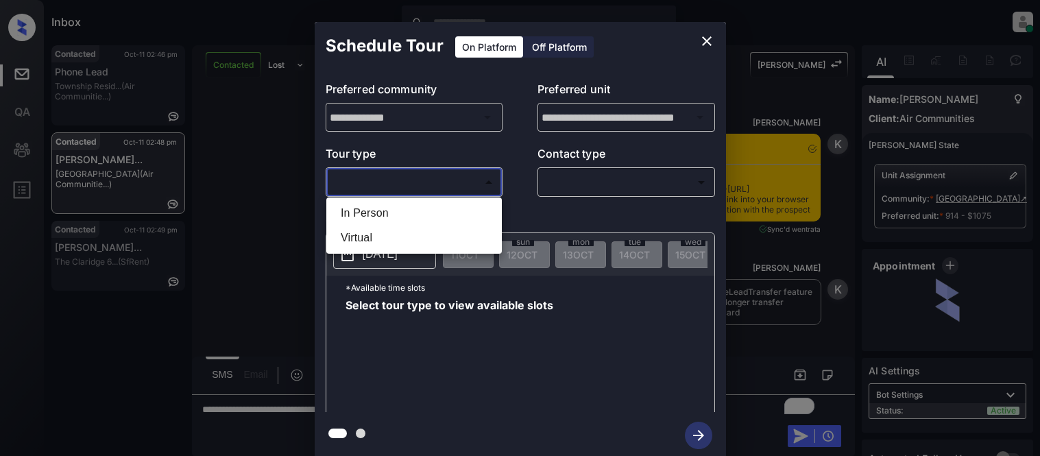
click at [412, 203] on li "In Person" at bounding box center [414, 213] width 169 height 25
type input "********"
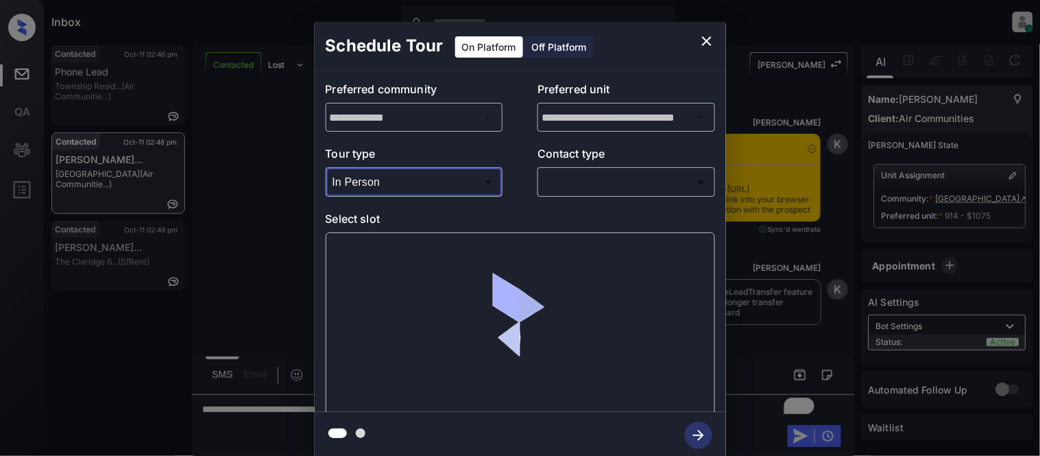
click at [547, 188] on body "Inbox [PERSON_NAME] Cataag Online Set yourself offline Set yourself on break Pr…" at bounding box center [520, 228] width 1040 height 456
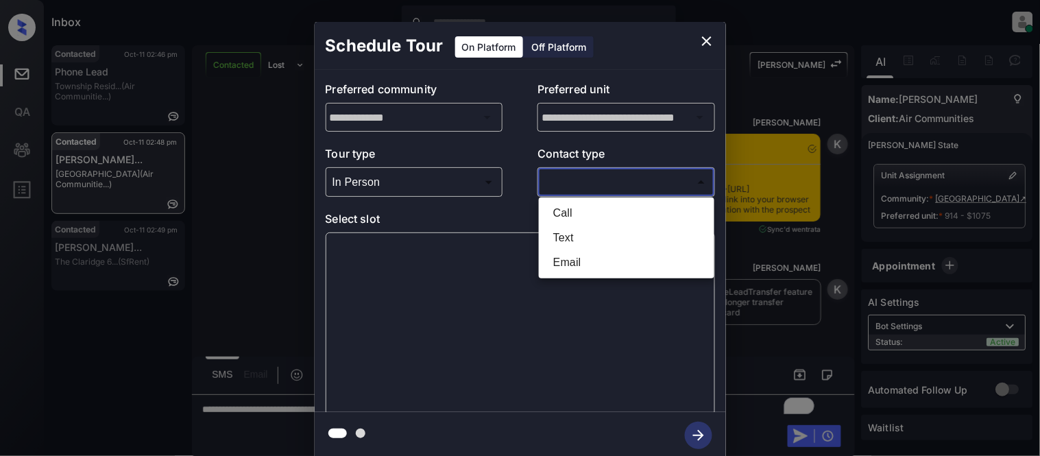
scroll to position [1907, 0]
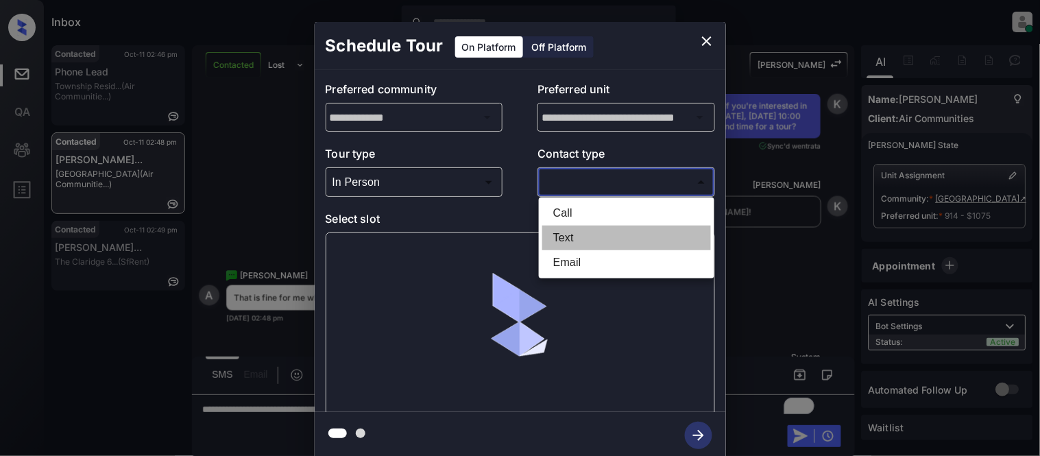
click at [555, 236] on li "Text" at bounding box center [626, 237] width 169 height 25
type input "****"
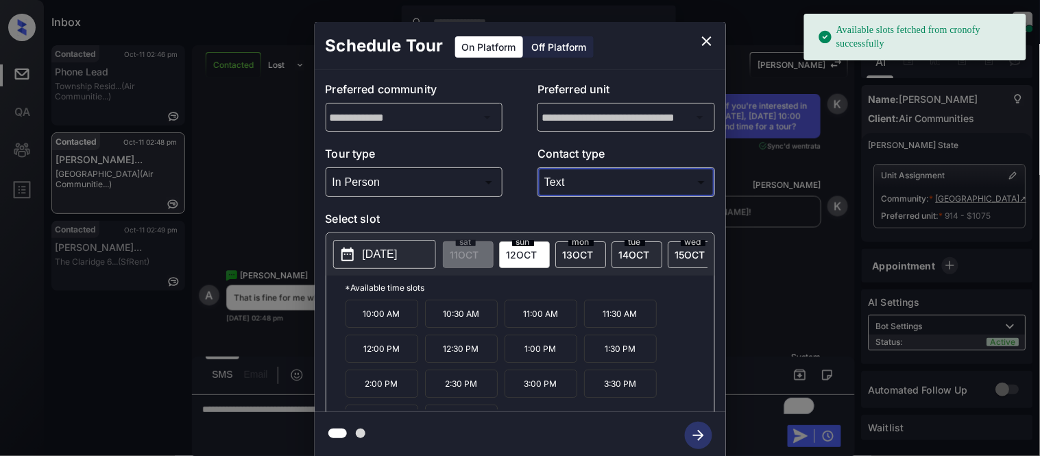
drag, startPoint x: 394, startPoint y: 317, endPoint x: 417, endPoint y: 327, distance: 24.6
click at [394, 318] on p "10:00 AM" at bounding box center [381, 314] width 73 height 28
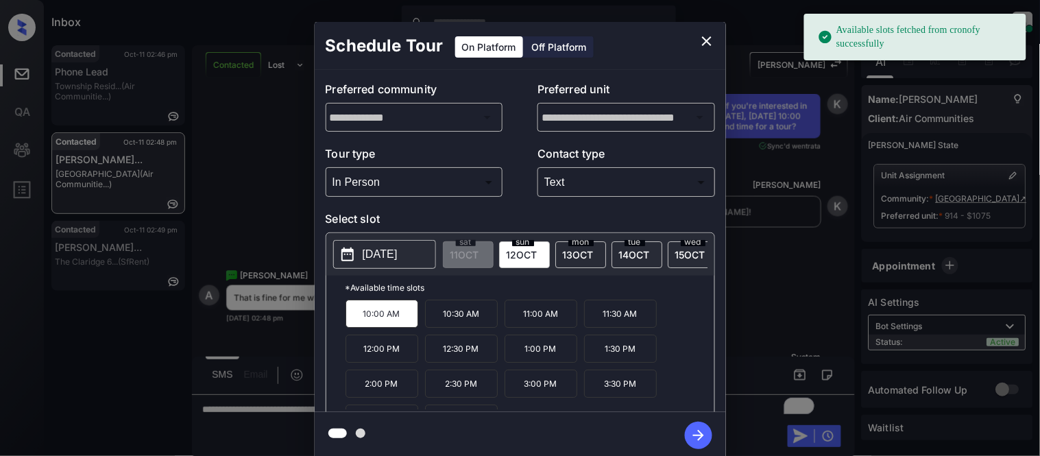
click at [709, 436] on icon "button" at bounding box center [698, 435] width 27 height 27
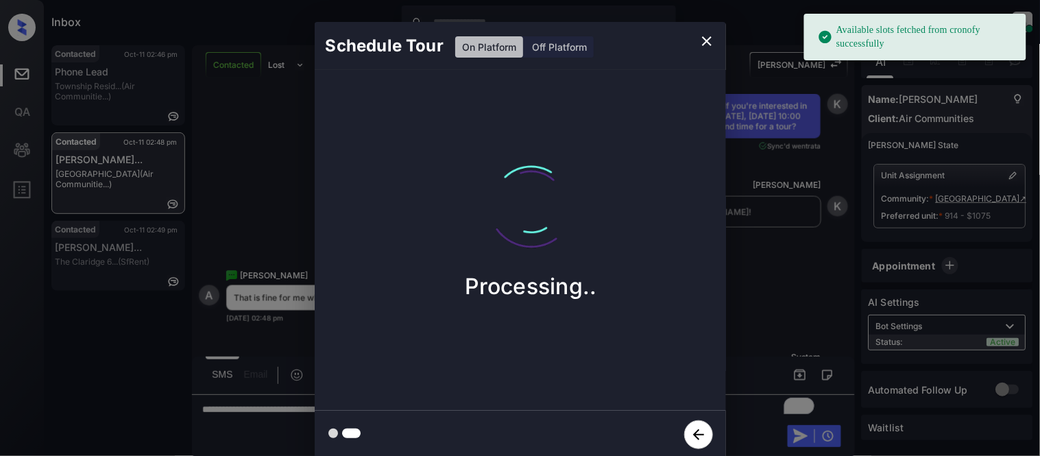
click at [759, 358] on div "Schedule Tour On Platform Off Platform Processing.." at bounding box center [520, 240] width 1040 height 480
